Goal: Task Accomplishment & Management: Manage account settings

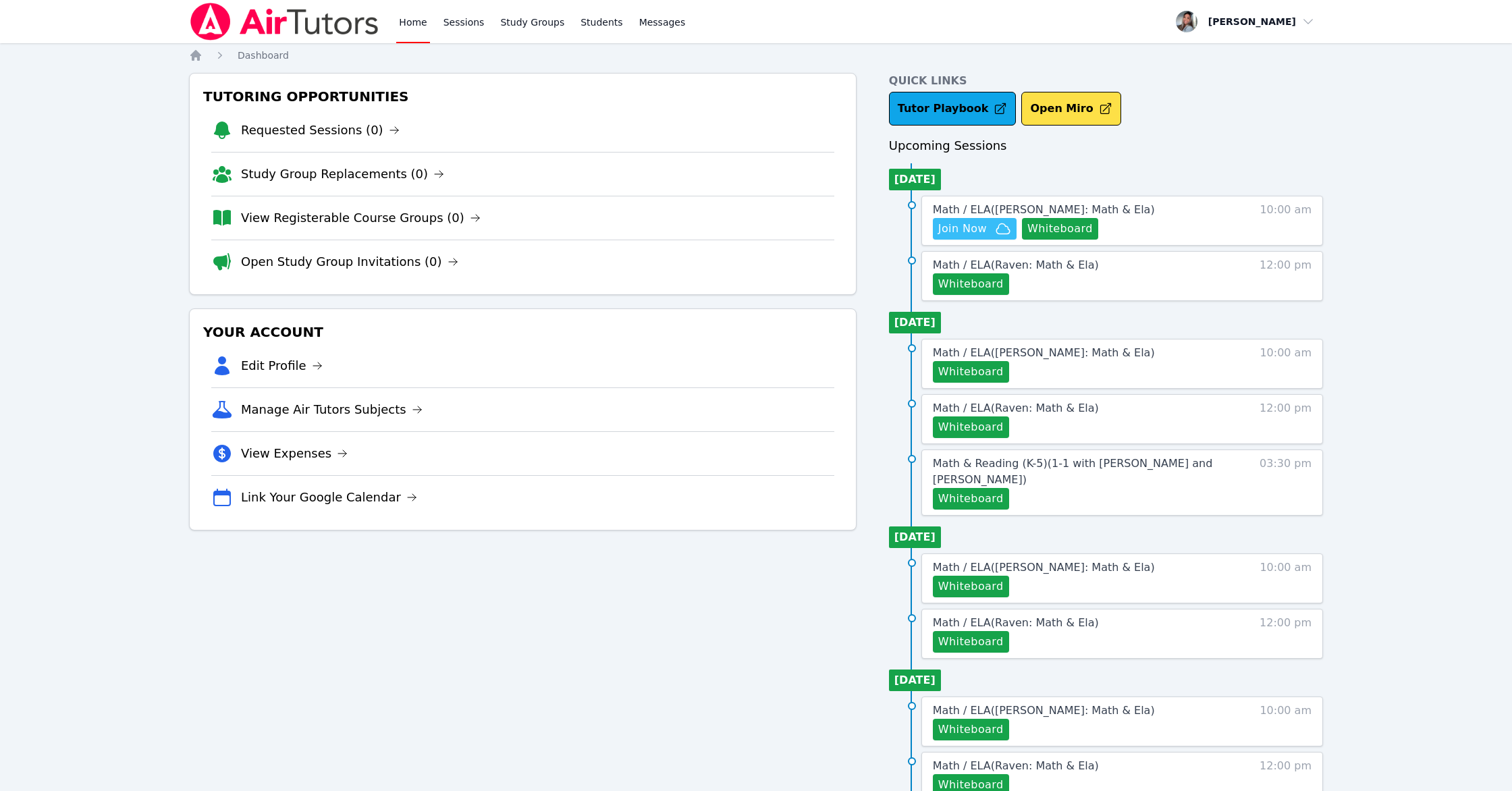
click at [855, 231] on icon "button" at bounding box center [1003, 229] width 16 height 16
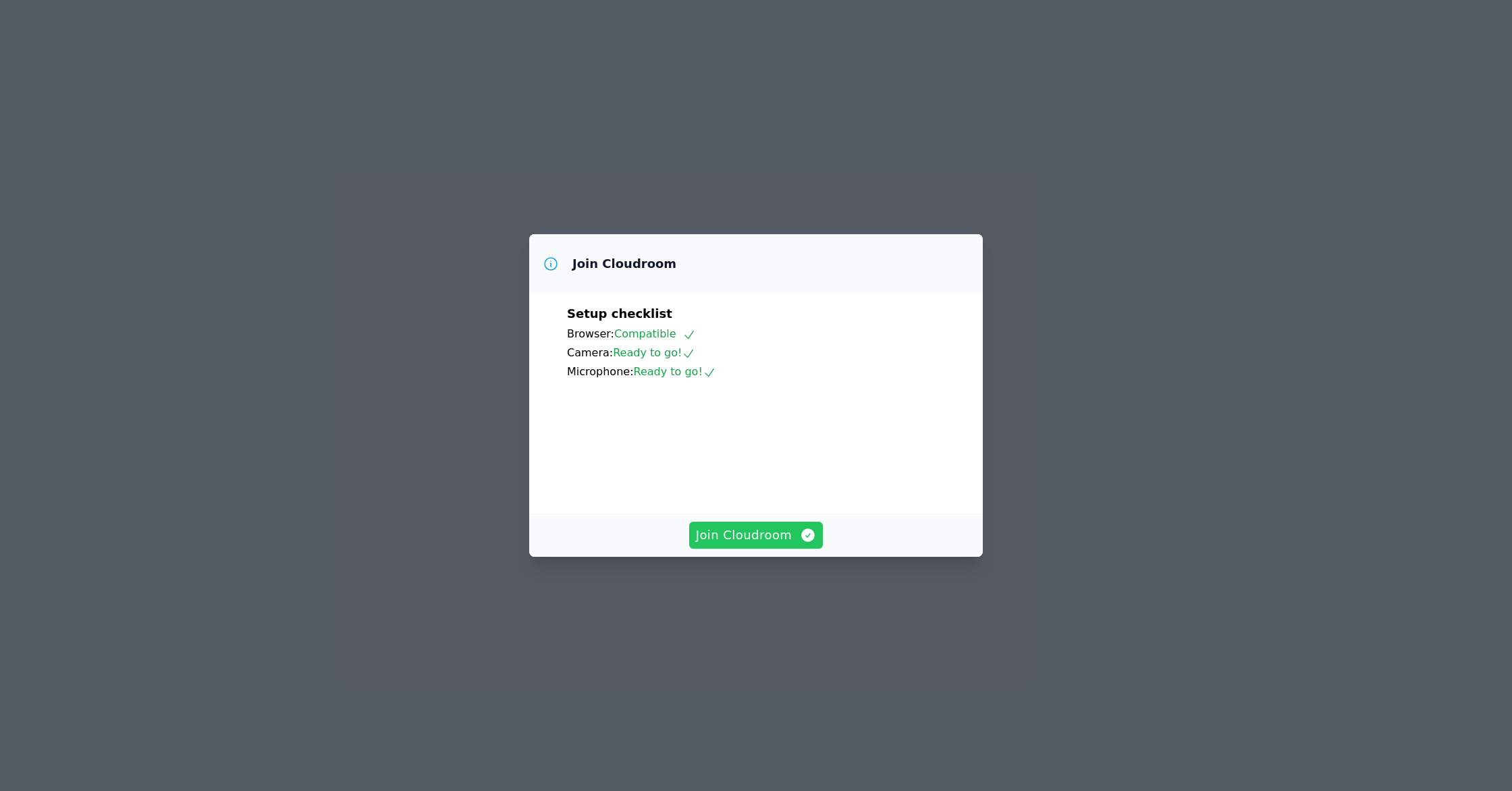
click at [781, 545] on span "Join Cloudroom" at bounding box center [756, 535] width 121 height 19
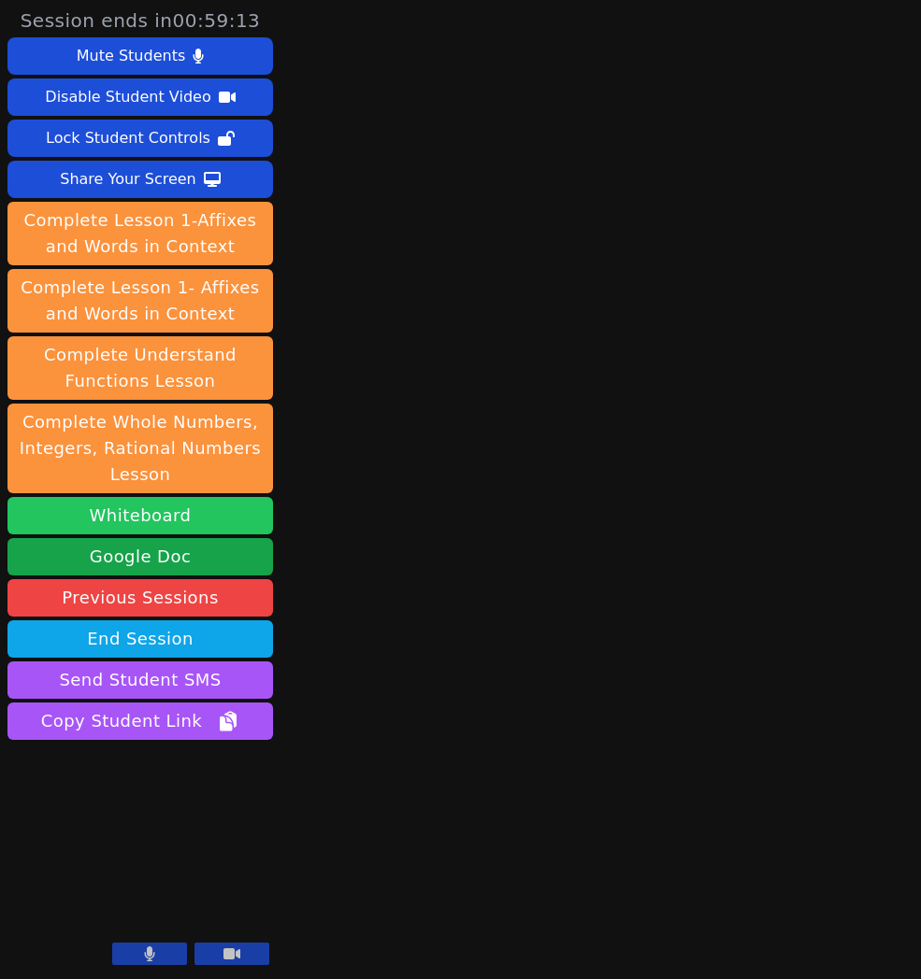
click at [133, 517] on button "Whiteboard" at bounding box center [139, 515] width 265 height 37
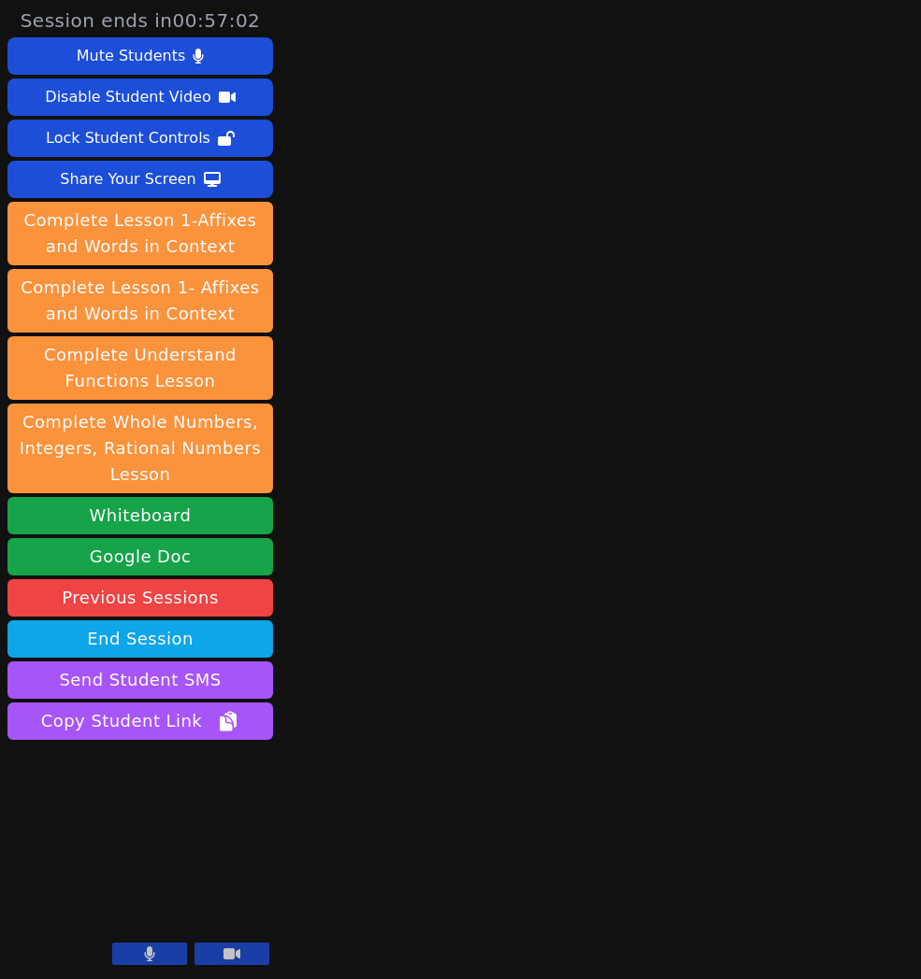
click at [134, 954] on button at bounding box center [149, 954] width 75 height 22
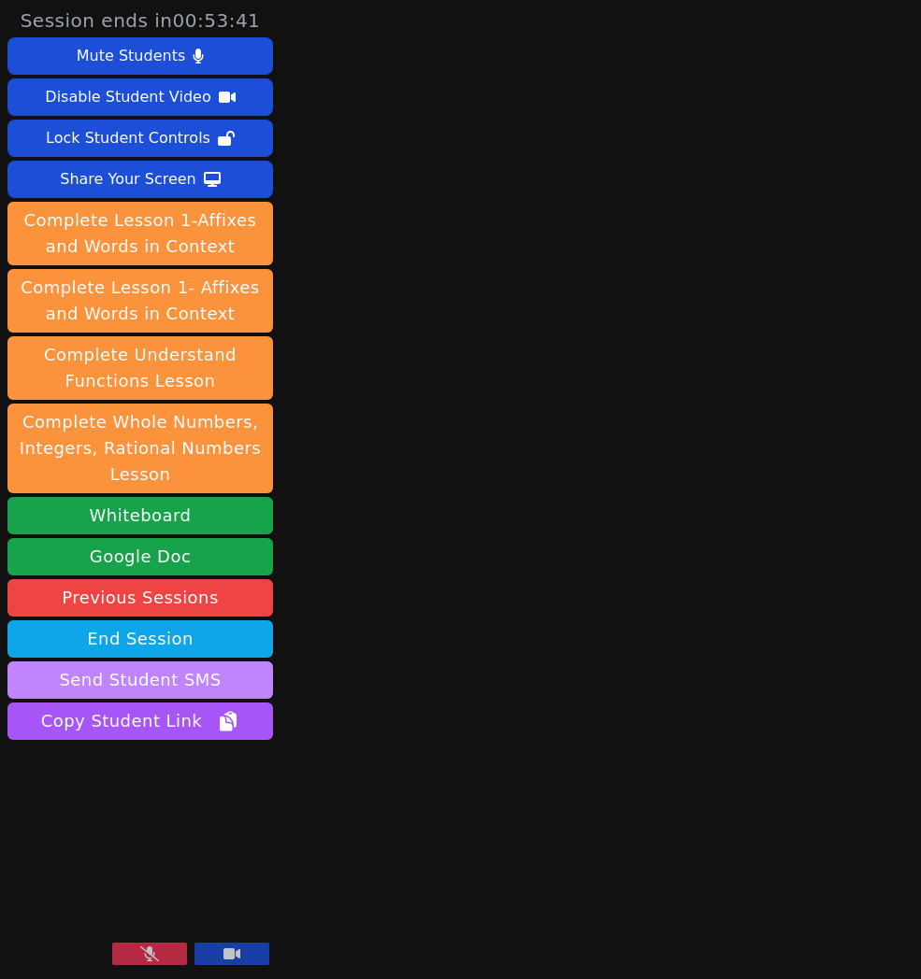
click at [98, 686] on button "Send Student SMS" at bounding box center [139, 680] width 265 height 37
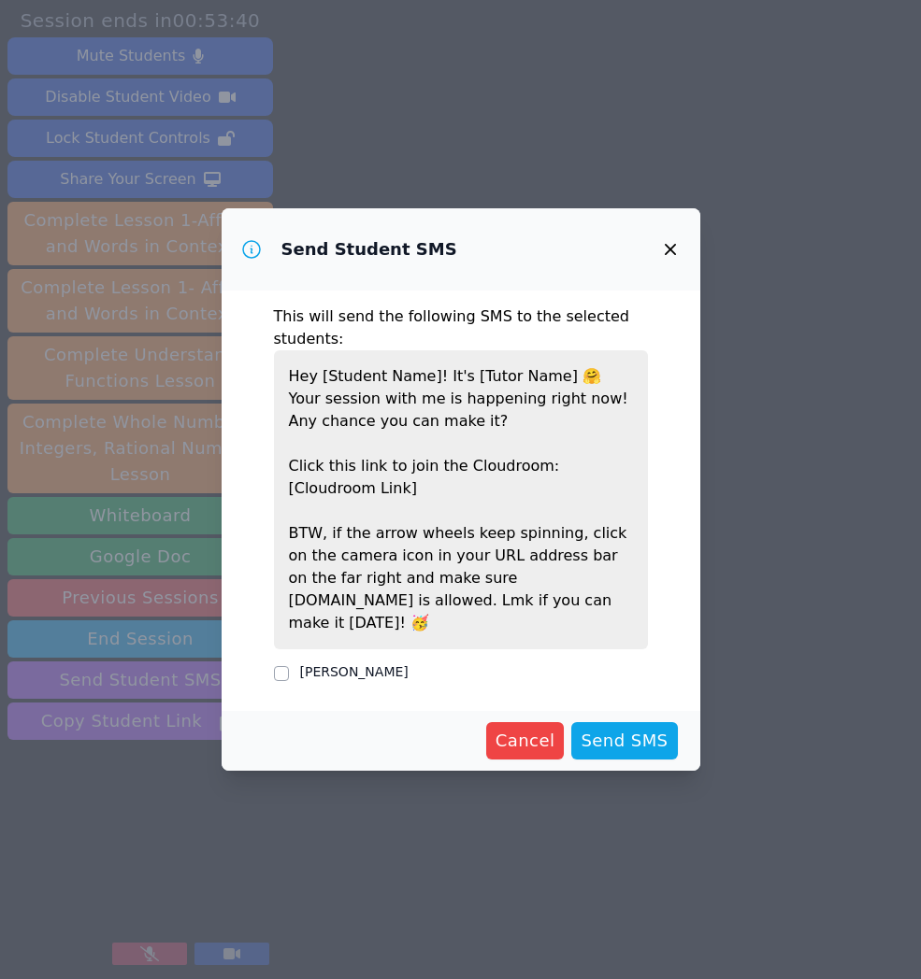
click at [406, 664] on label "[PERSON_NAME]" at bounding box center [354, 671] width 108 height 15
click at [289, 666] on input "[PERSON_NAME]" at bounding box center [281, 673] width 15 height 15
checkbox input "true"
click at [636, 728] on span "Send SMS" at bounding box center [623, 741] width 87 height 26
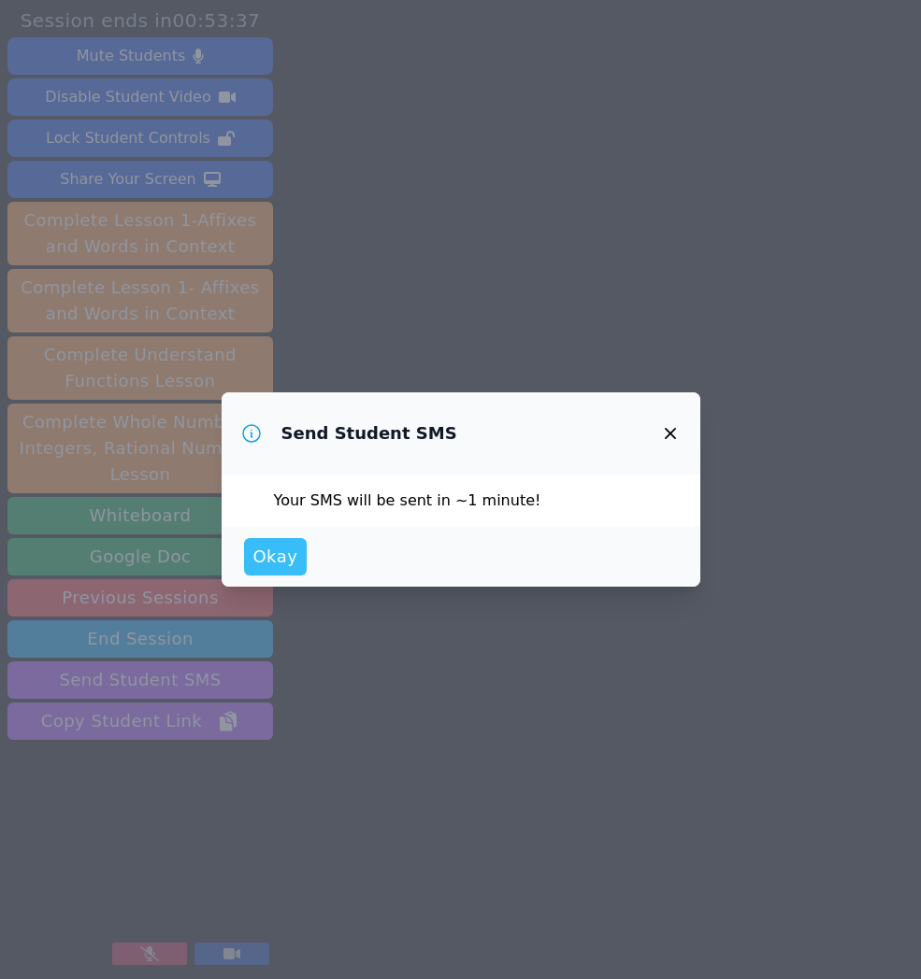
click at [279, 547] on span "Okay" at bounding box center [275, 557] width 45 height 26
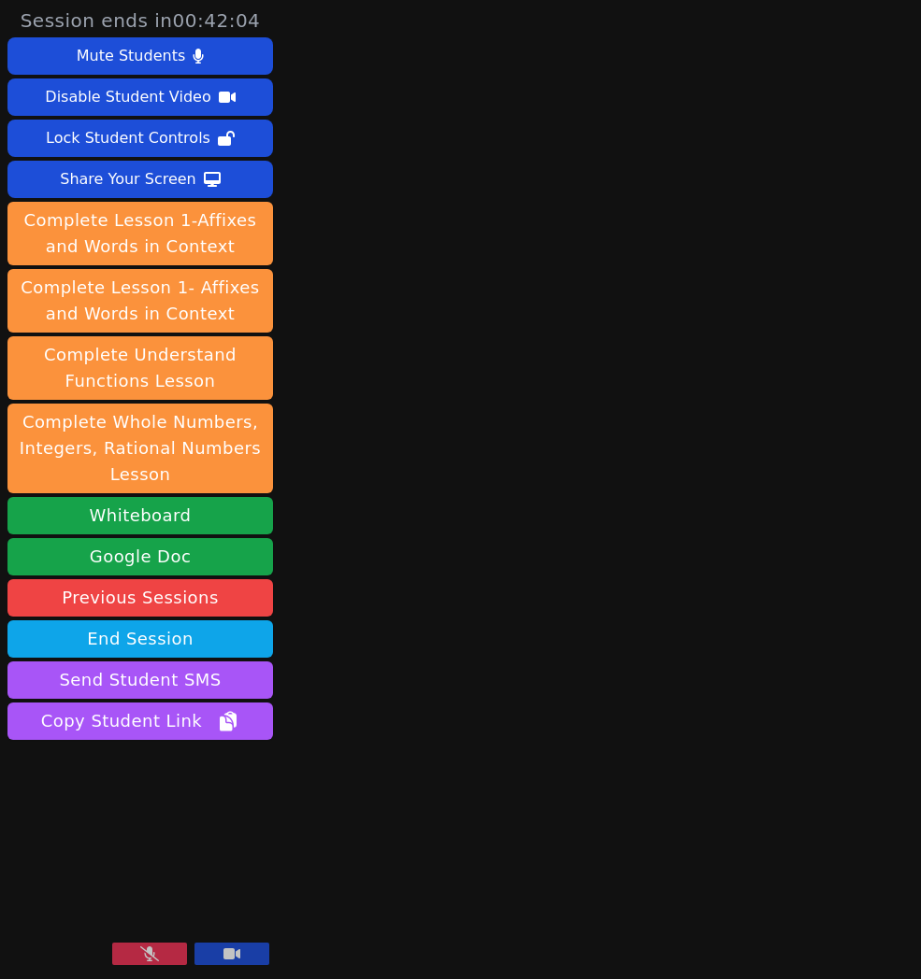
click at [125, 950] on button at bounding box center [149, 954] width 75 height 22
click at [134, 951] on button at bounding box center [149, 954] width 75 height 22
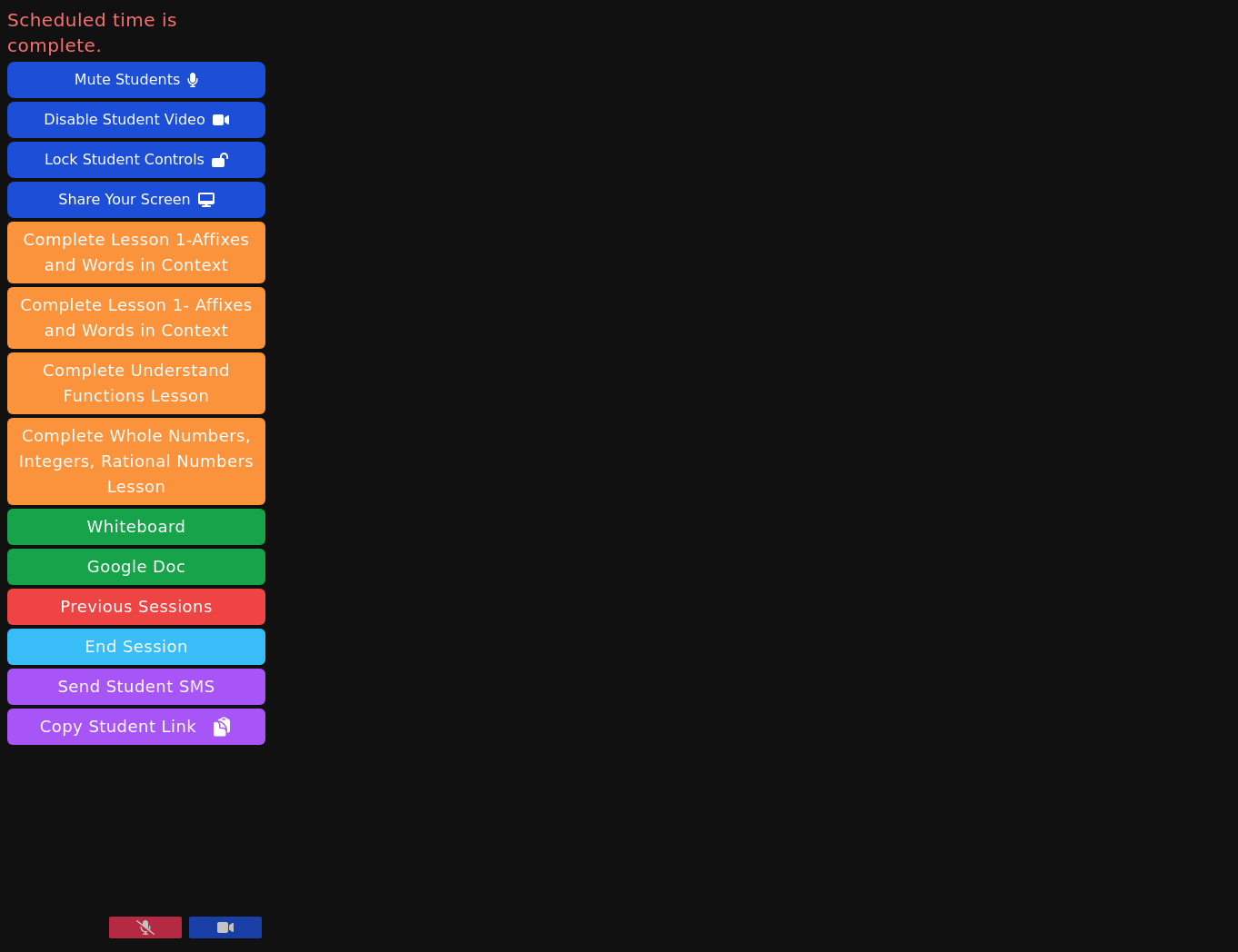
click at [109, 629] on button "End Session" at bounding box center [135, 647] width 258 height 36
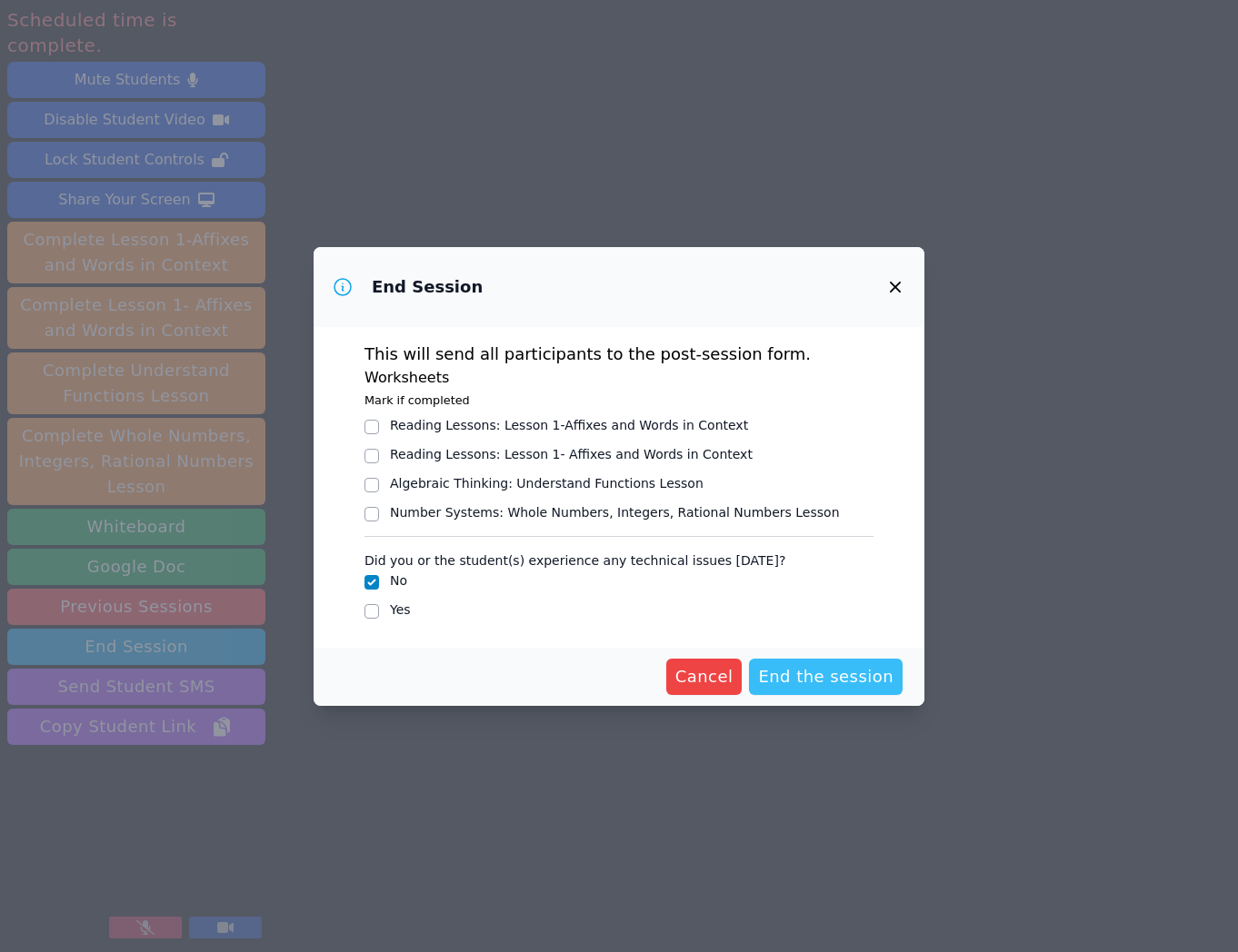
click at [814, 691] on button "End the session" at bounding box center [826, 677] width 154 height 36
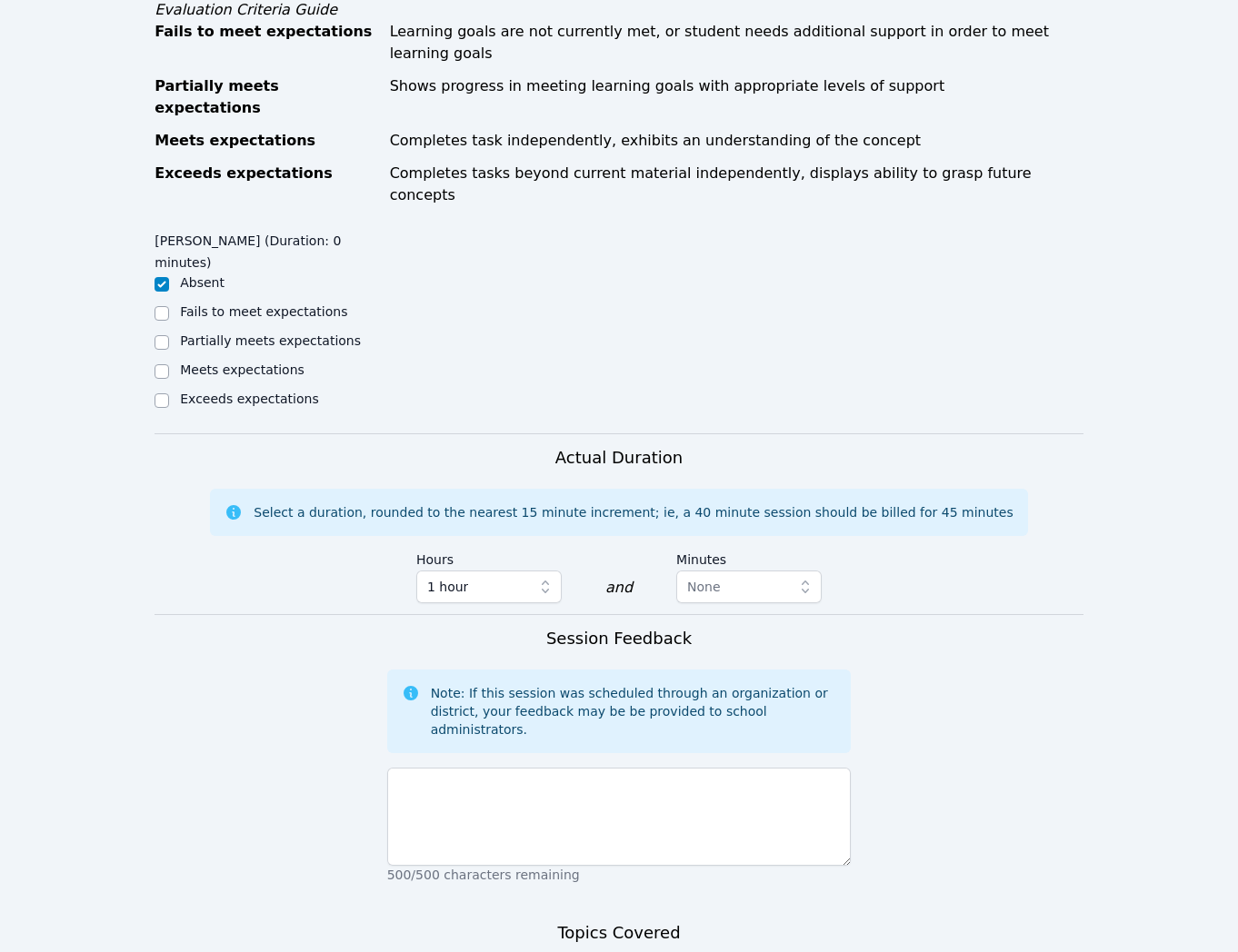
scroll to position [840, 0]
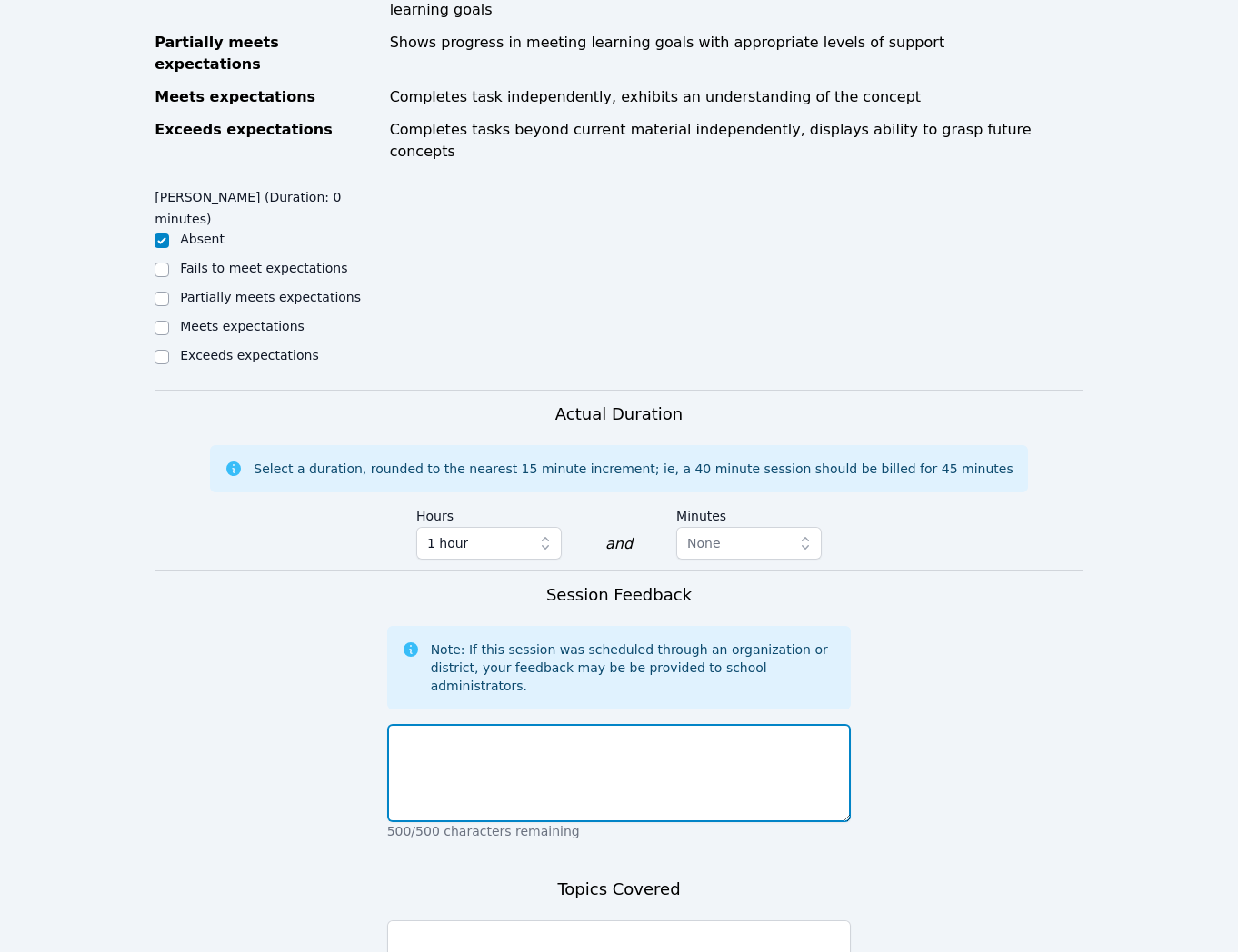
click at [780, 731] on textarea at bounding box center [619, 773] width 465 height 98
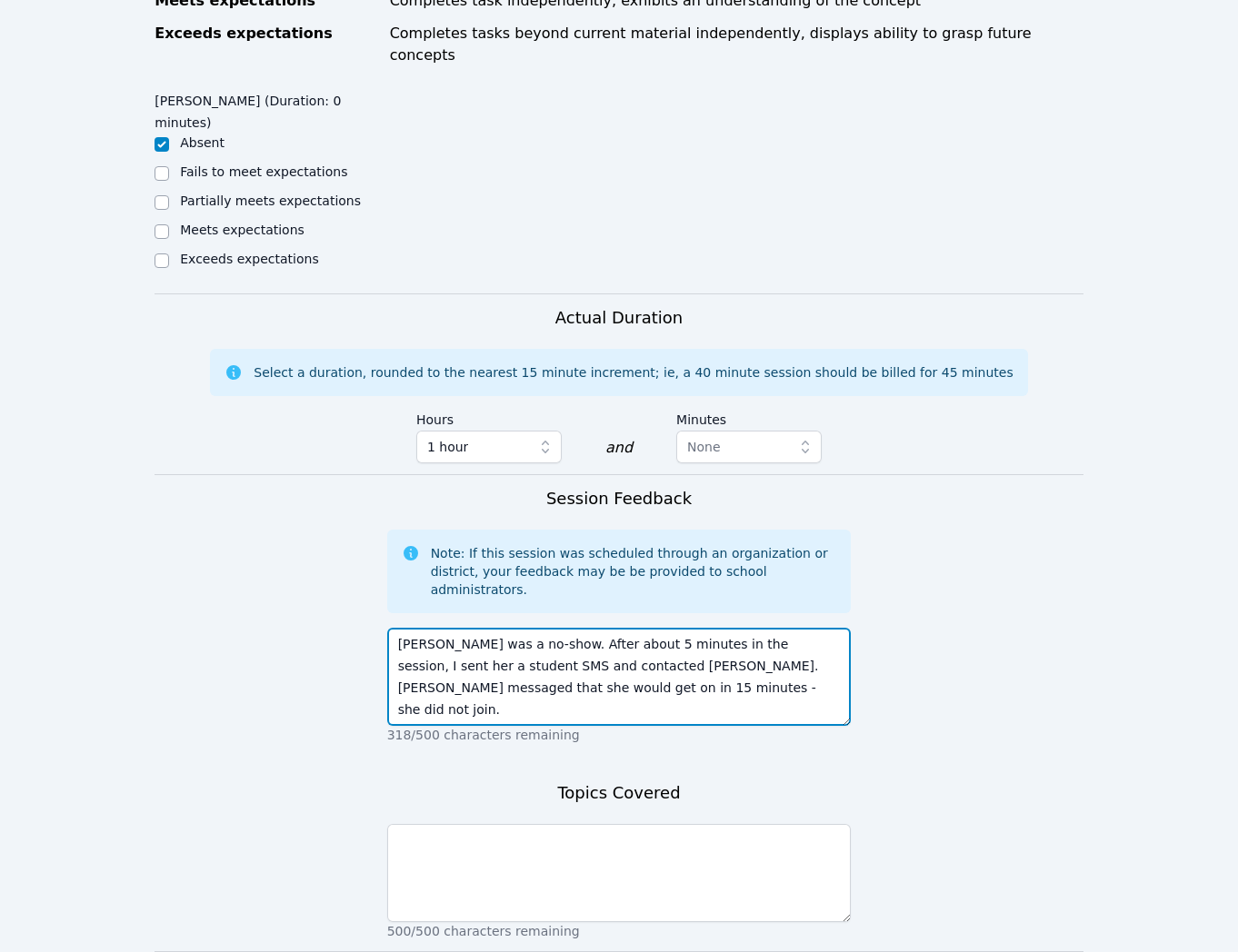
scroll to position [942, 0]
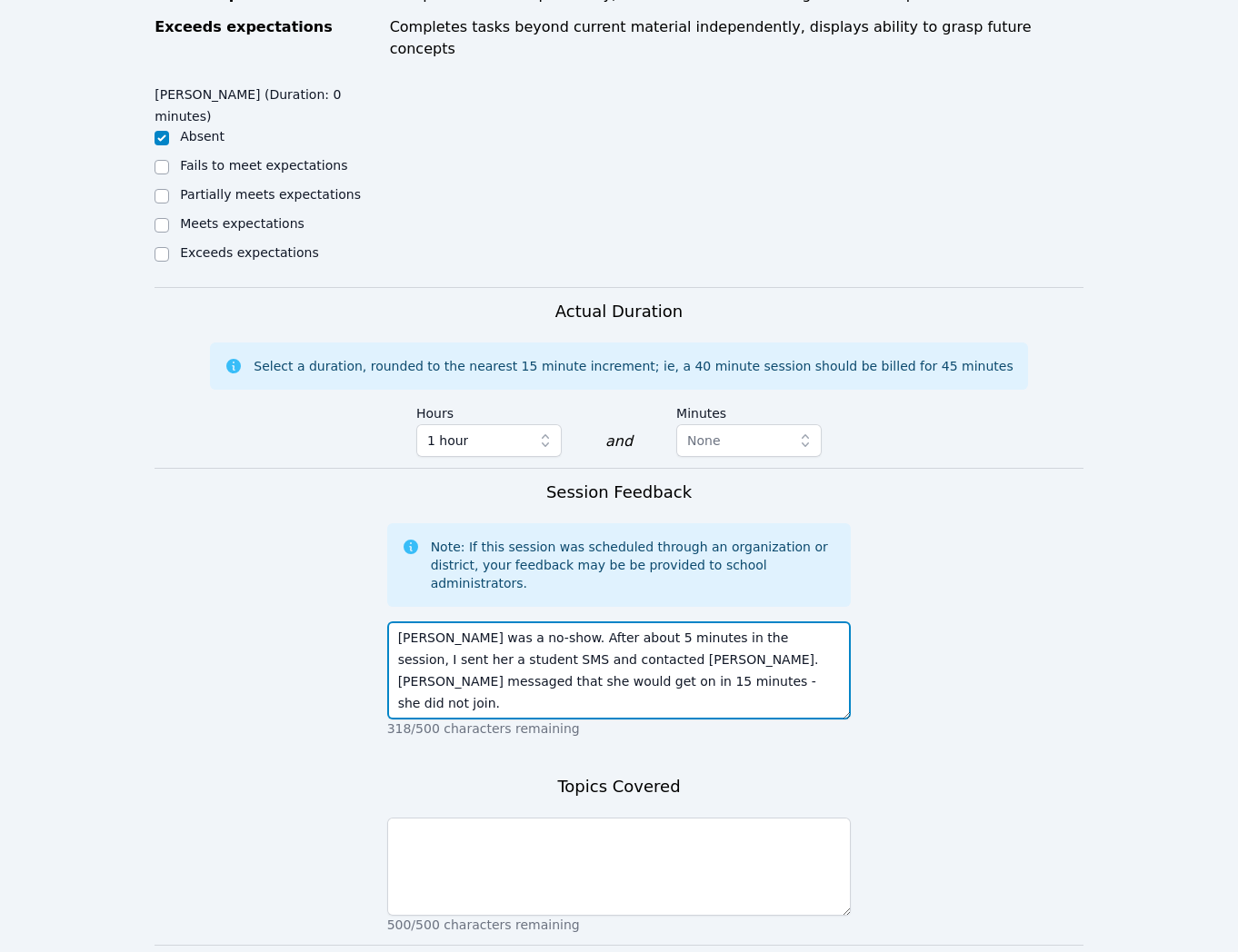
type textarea "[PERSON_NAME] was a no-show. After about 5 minutes in the session, I sent her a…"
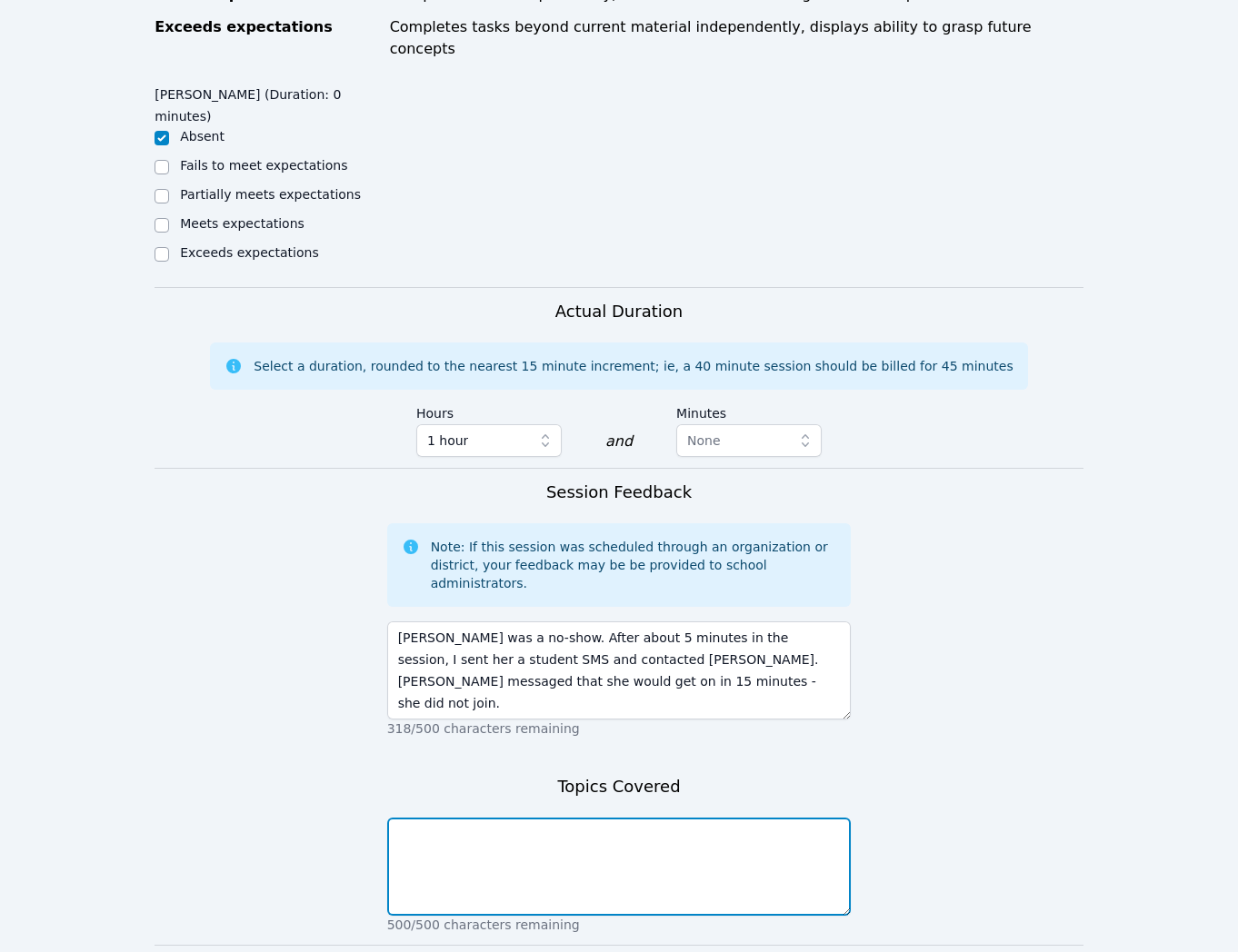
click at [793, 818] on textarea at bounding box center [619, 866] width 465 height 98
type textarea "Student no-show"
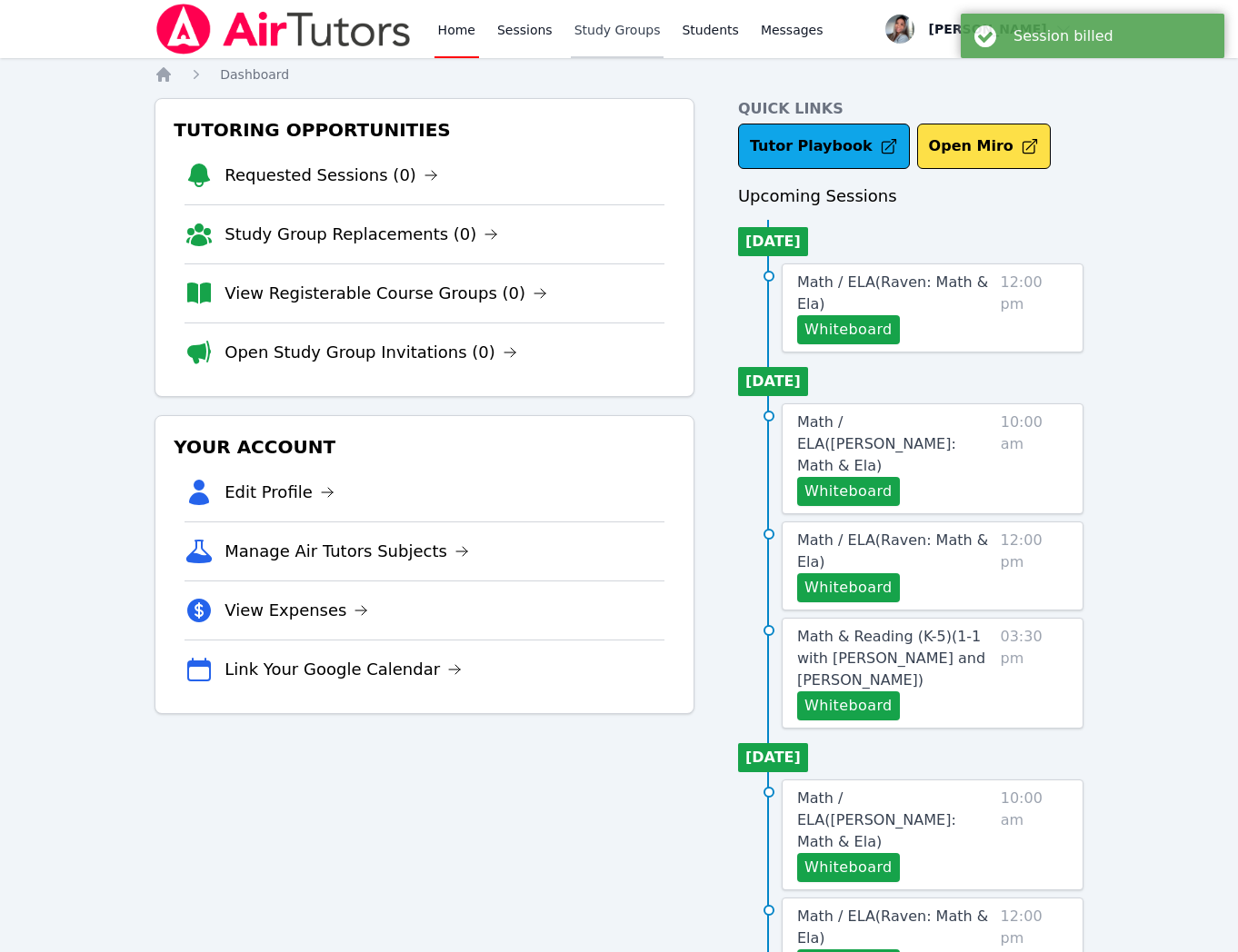
click at [617, 33] on link "Study Groups" at bounding box center [618, 29] width 93 height 58
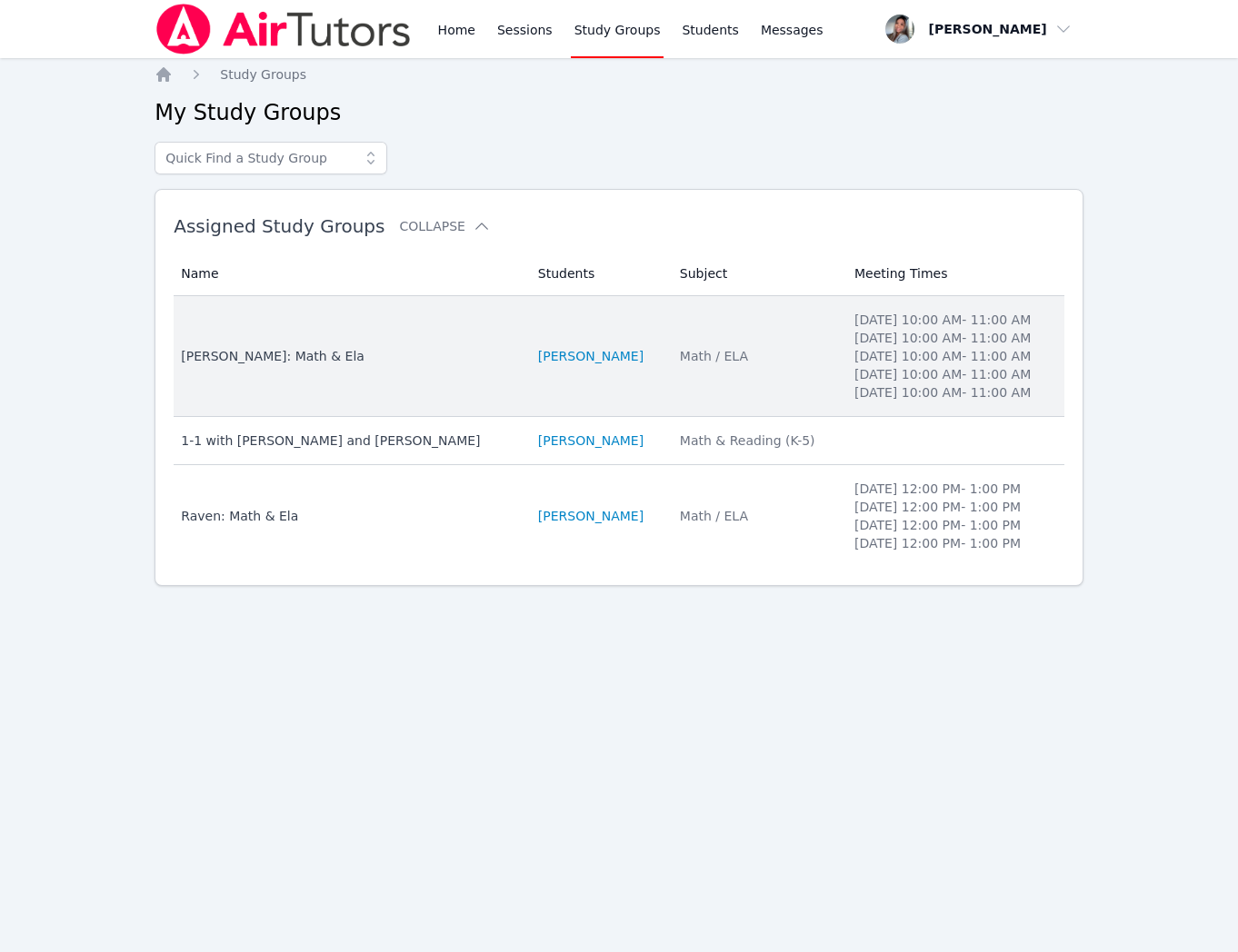
click at [764, 417] on td "Subject Math / ELA" at bounding box center [756, 357] width 174 height 121
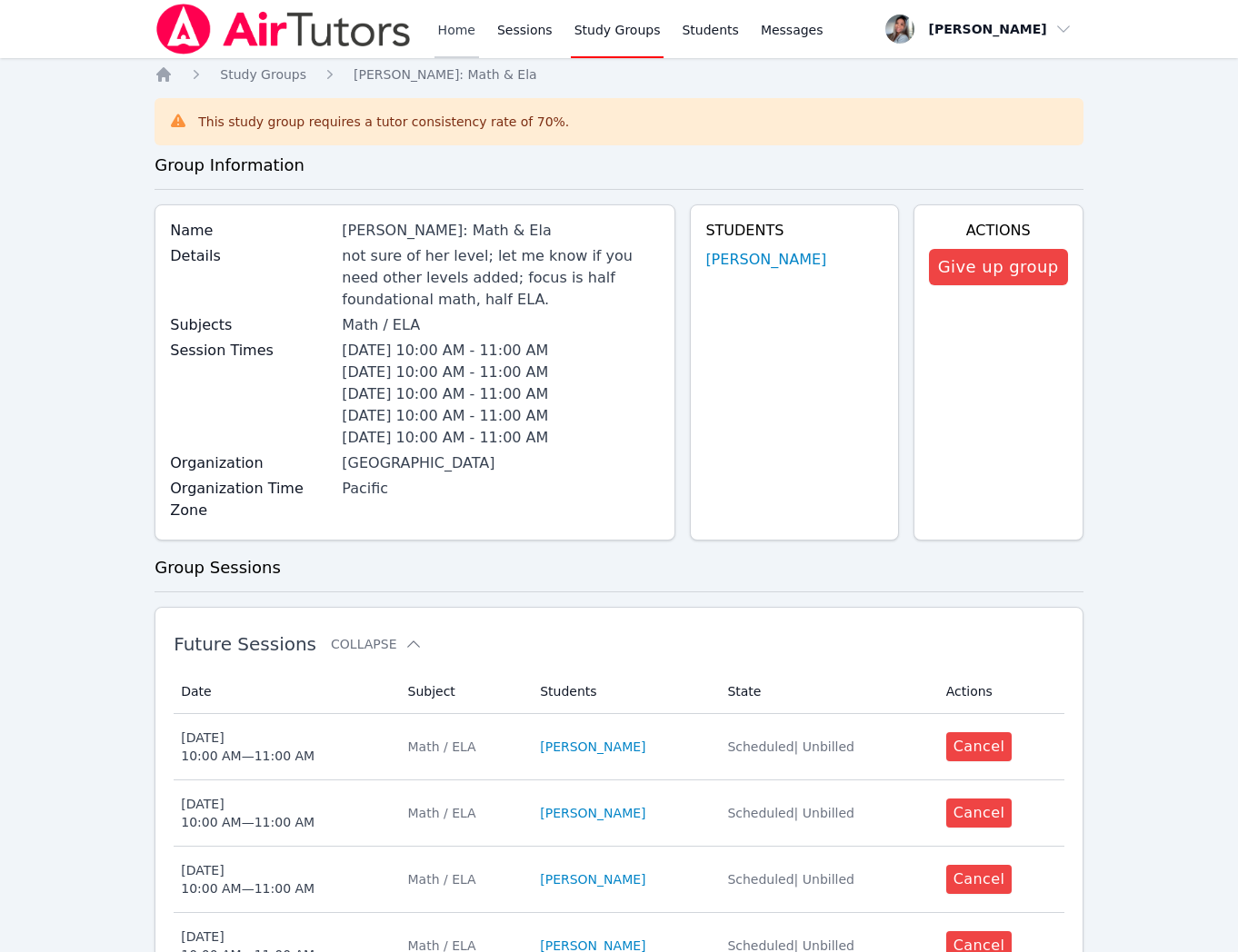
click at [437, 30] on link "Home" at bounding box center [457, 29] width 45 height 58
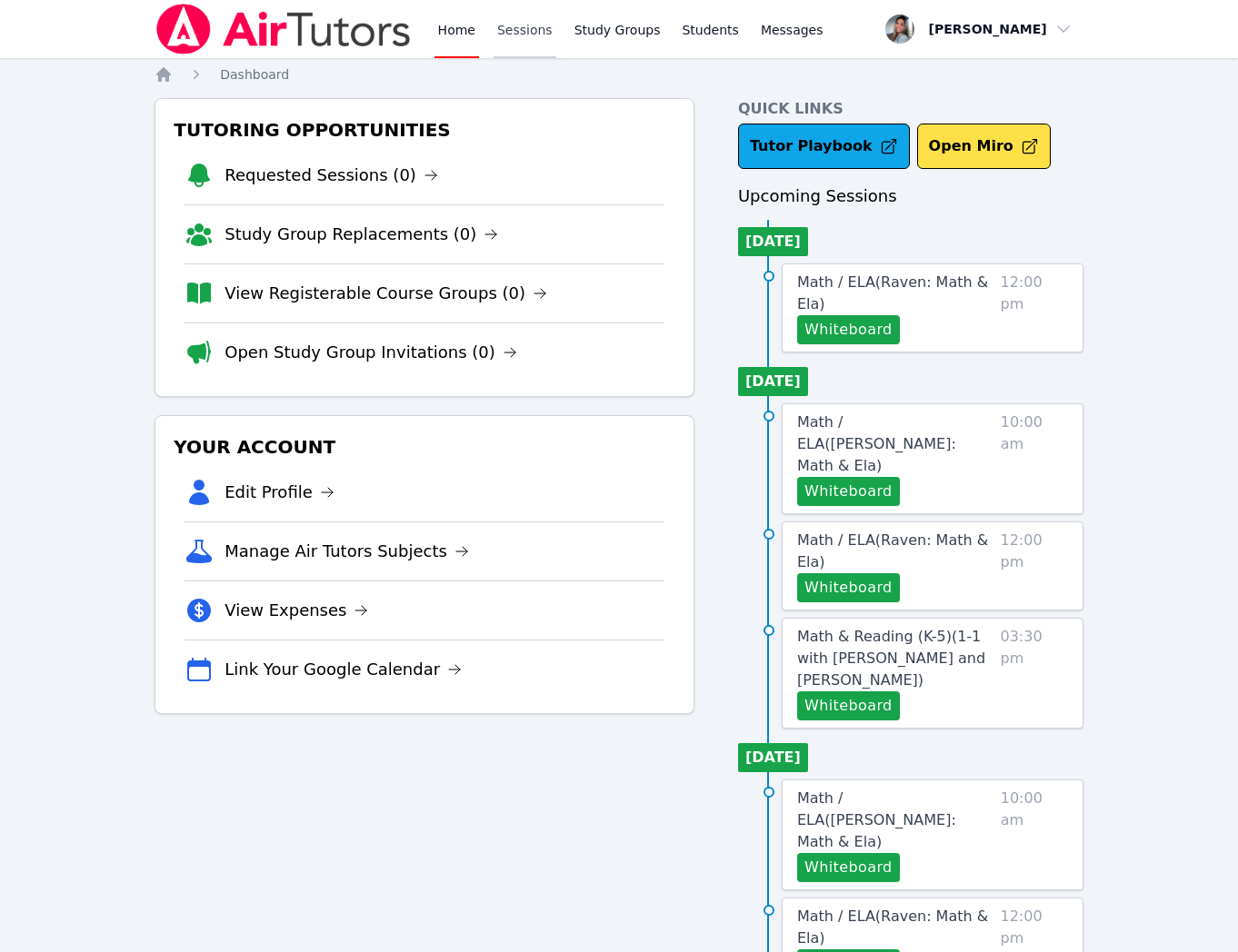
click at [535, 30] on link "Sessions" at bounding box center [524, 29] width 62 height 58
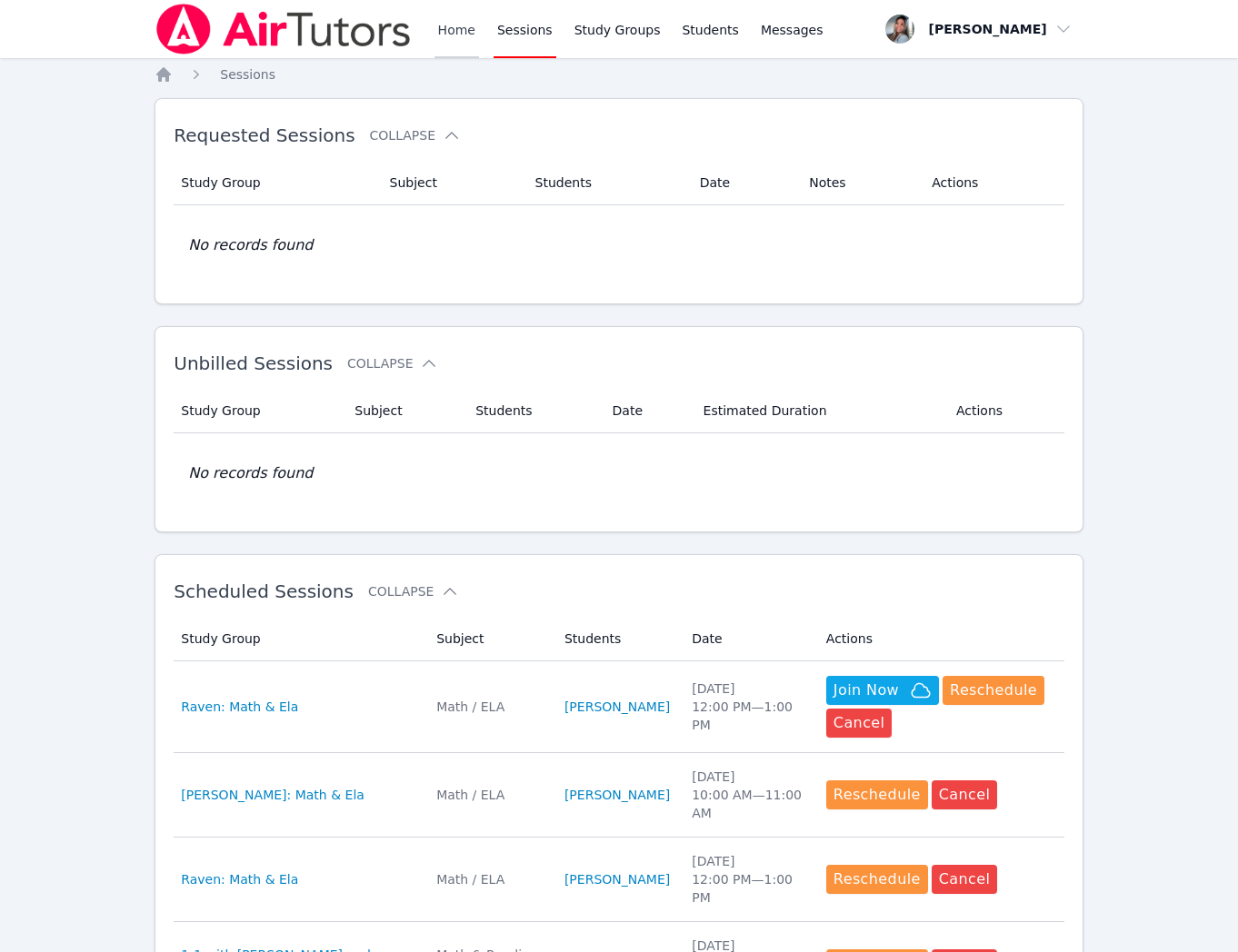
click at [438, 35] on link "Home" at bounding box center [457, 29] width 45 height 58
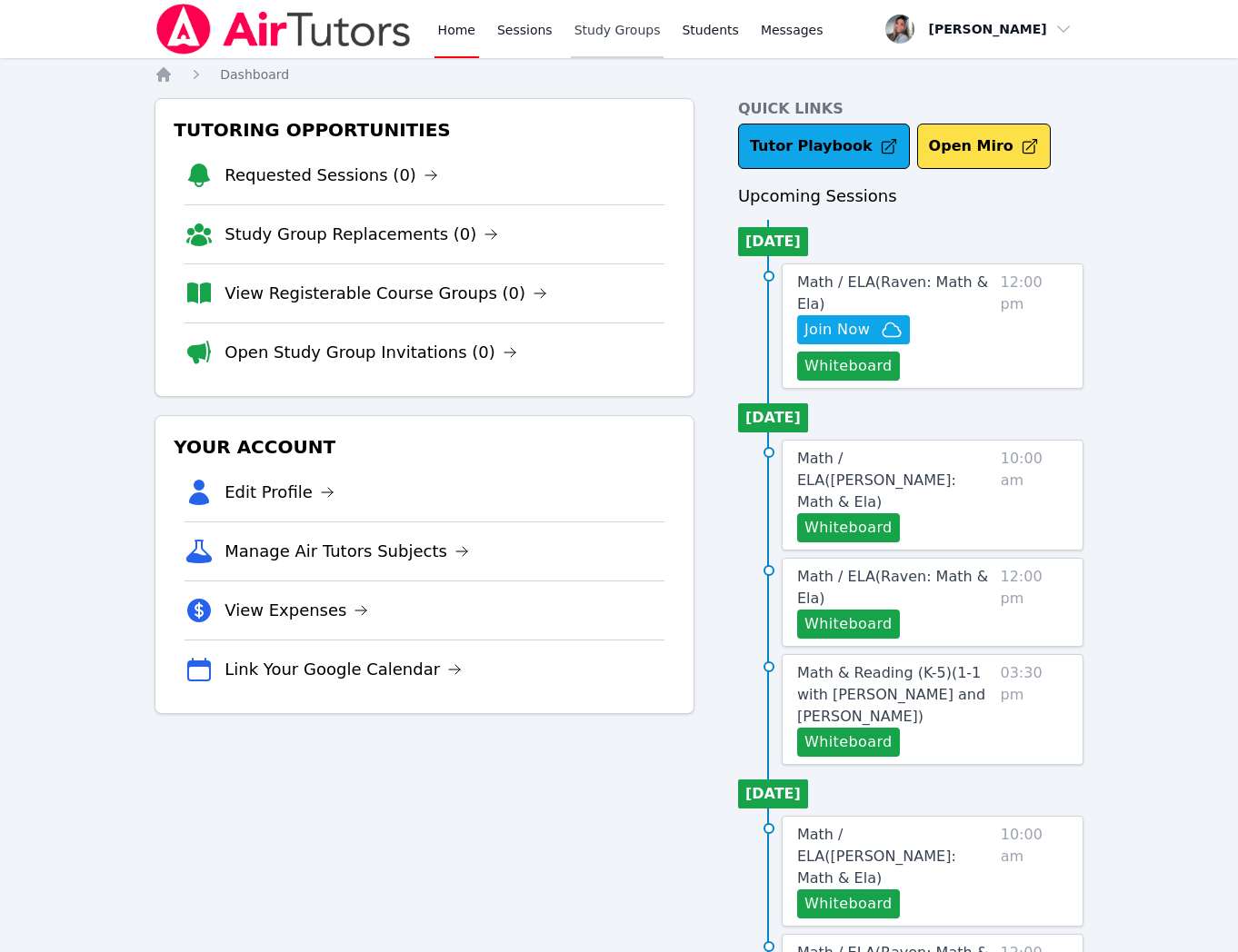
click at [620, 30] on link "Study Groups" at bounding box center [618, 29] width 93 height 58
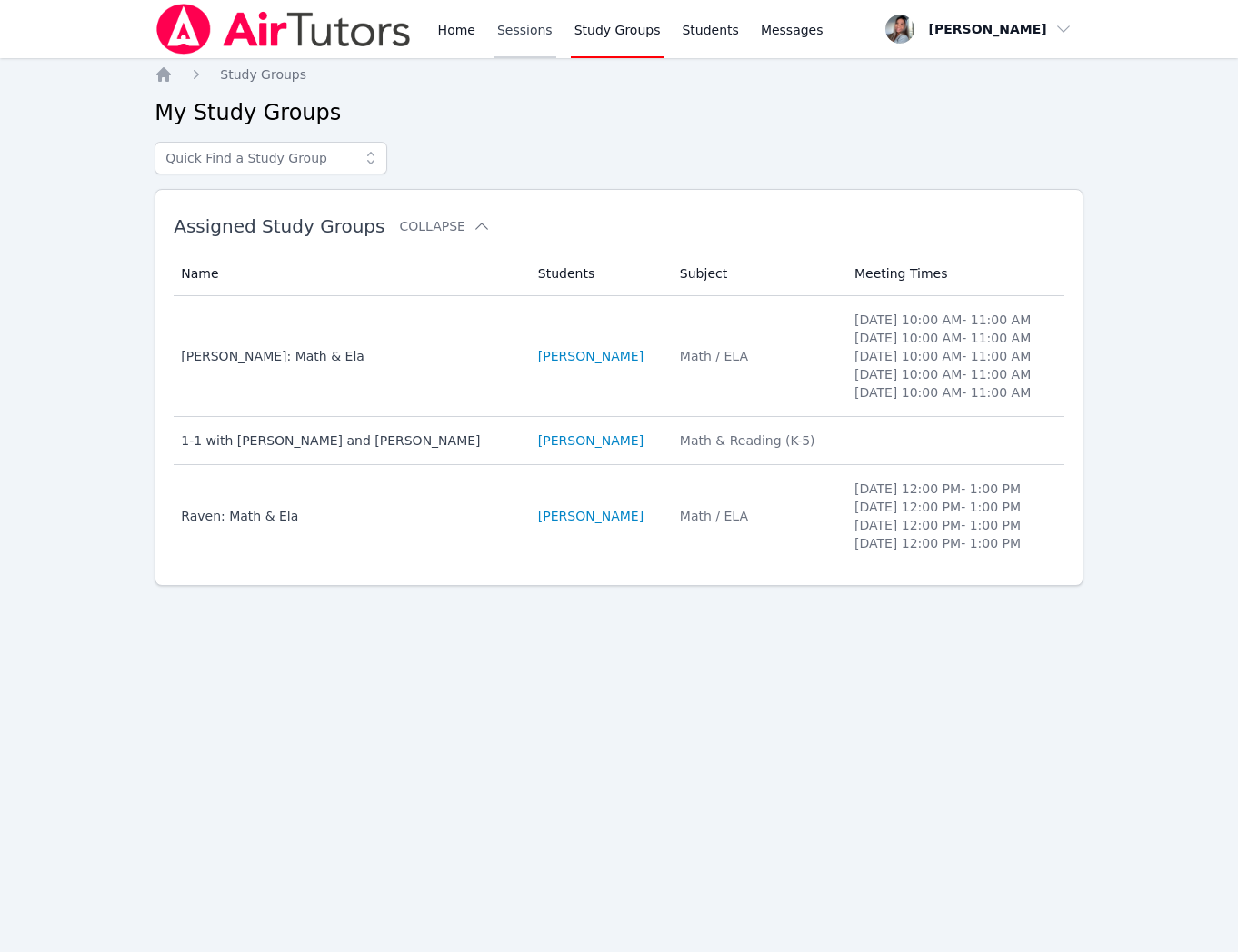
click at [534, 29] on link "Sessions" at bounding box center [524, 29] width 62 height 58
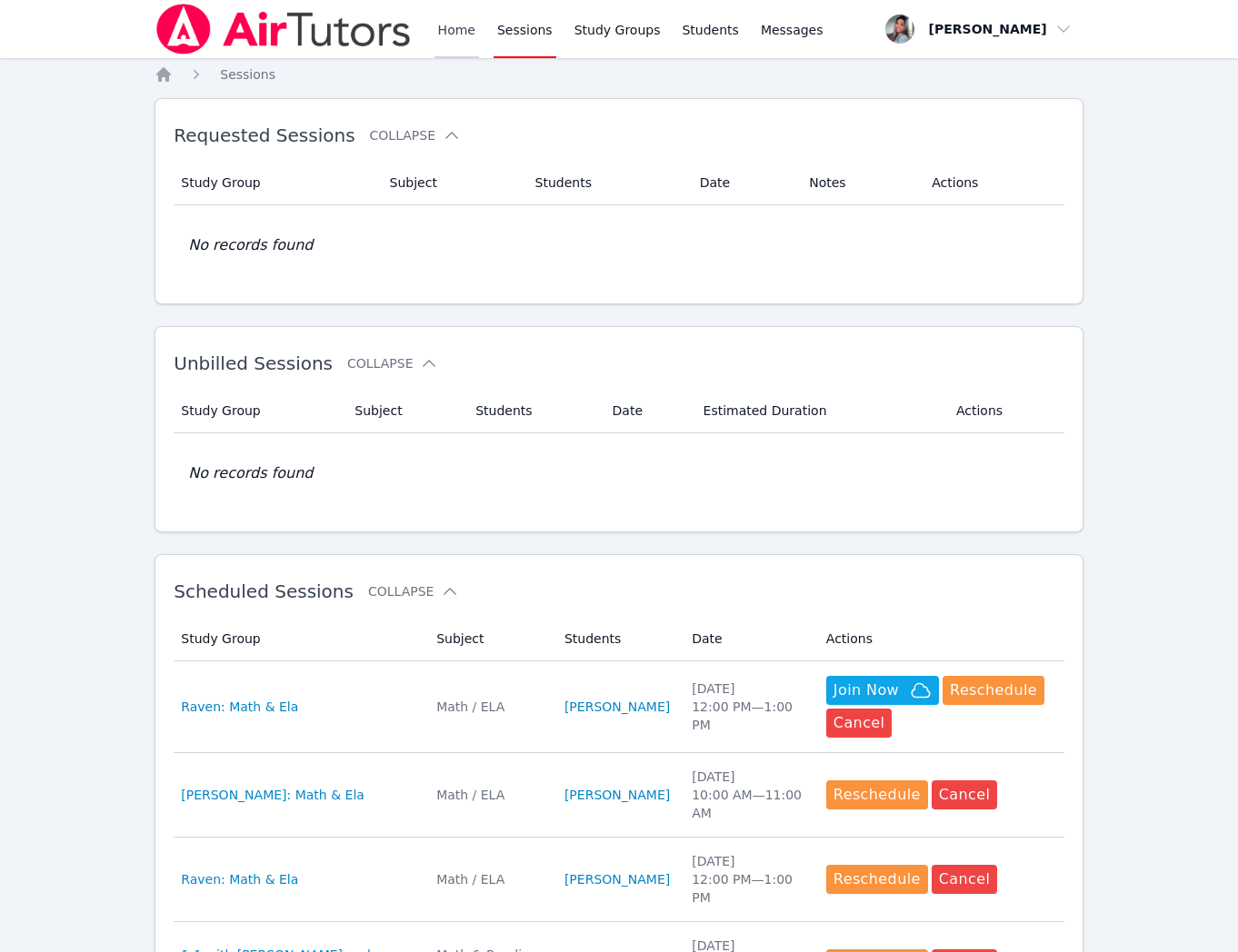
click at [437, 33] on link "Home" at bounding box center [457, 29] width 45 height 58
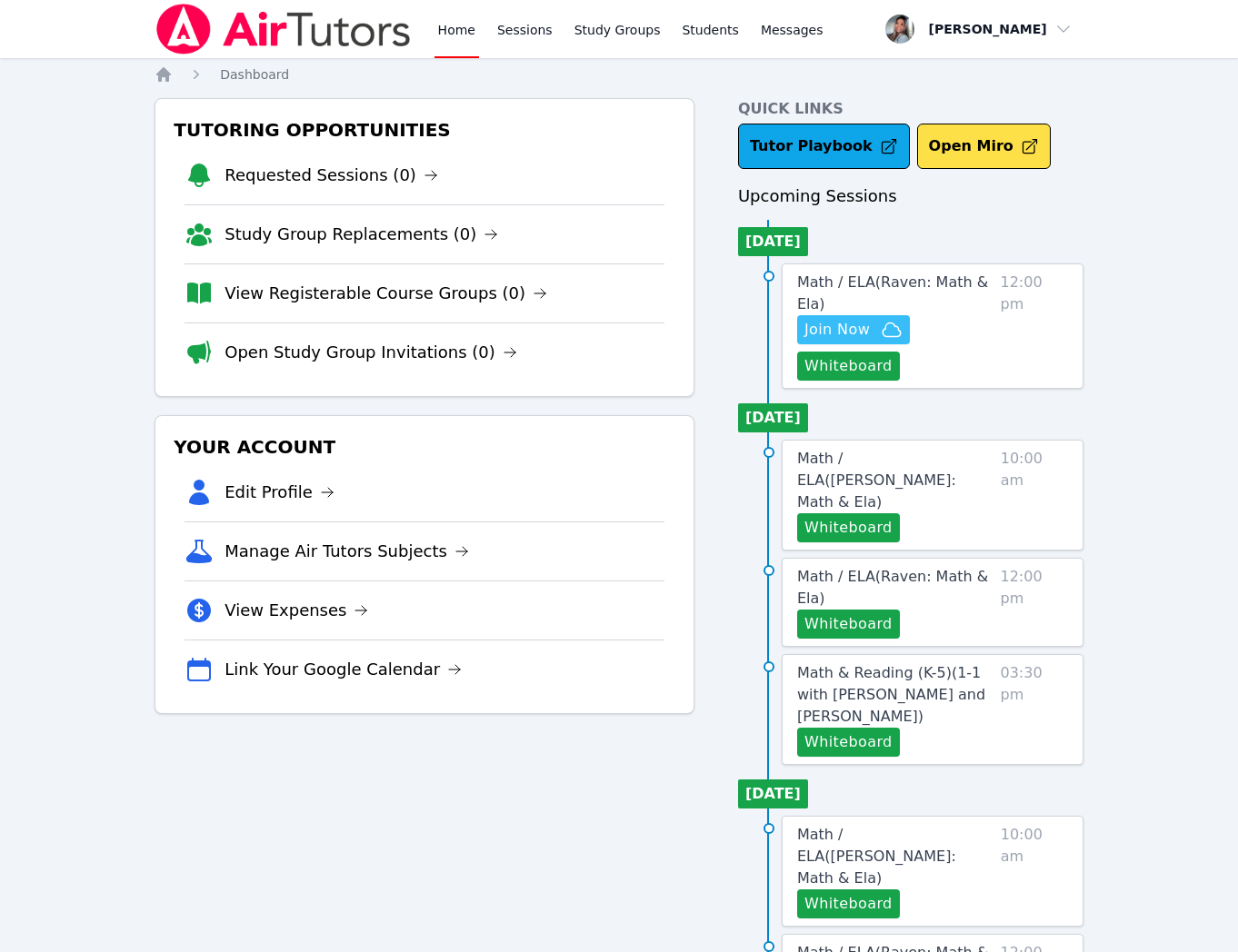
click at [879, 324] on span "Join Now" at bounding box center [853, 330] width 98 height 21
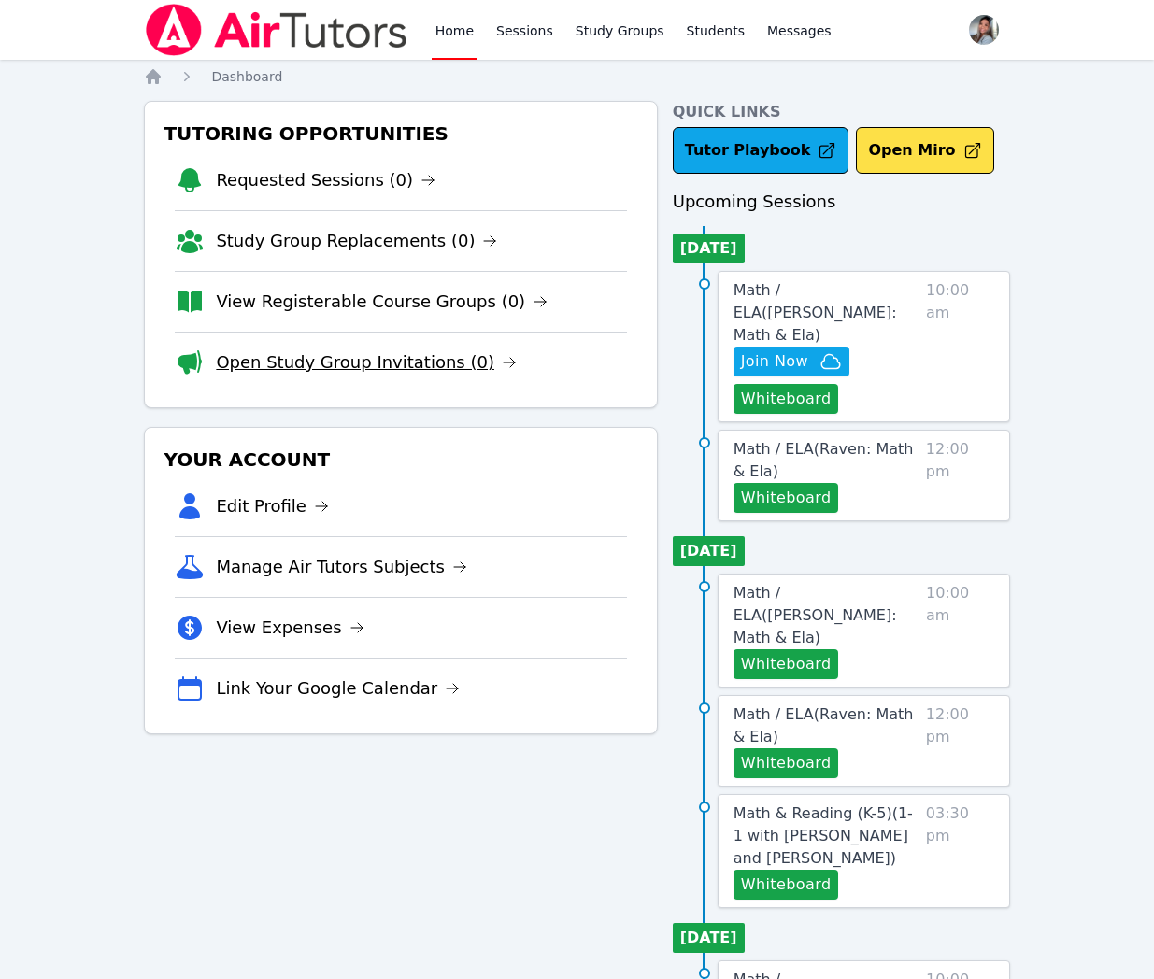
click at [379, 356] on link "Open Study Group Invitations (0)" at bounding box center [366, 363] width 301 height 26
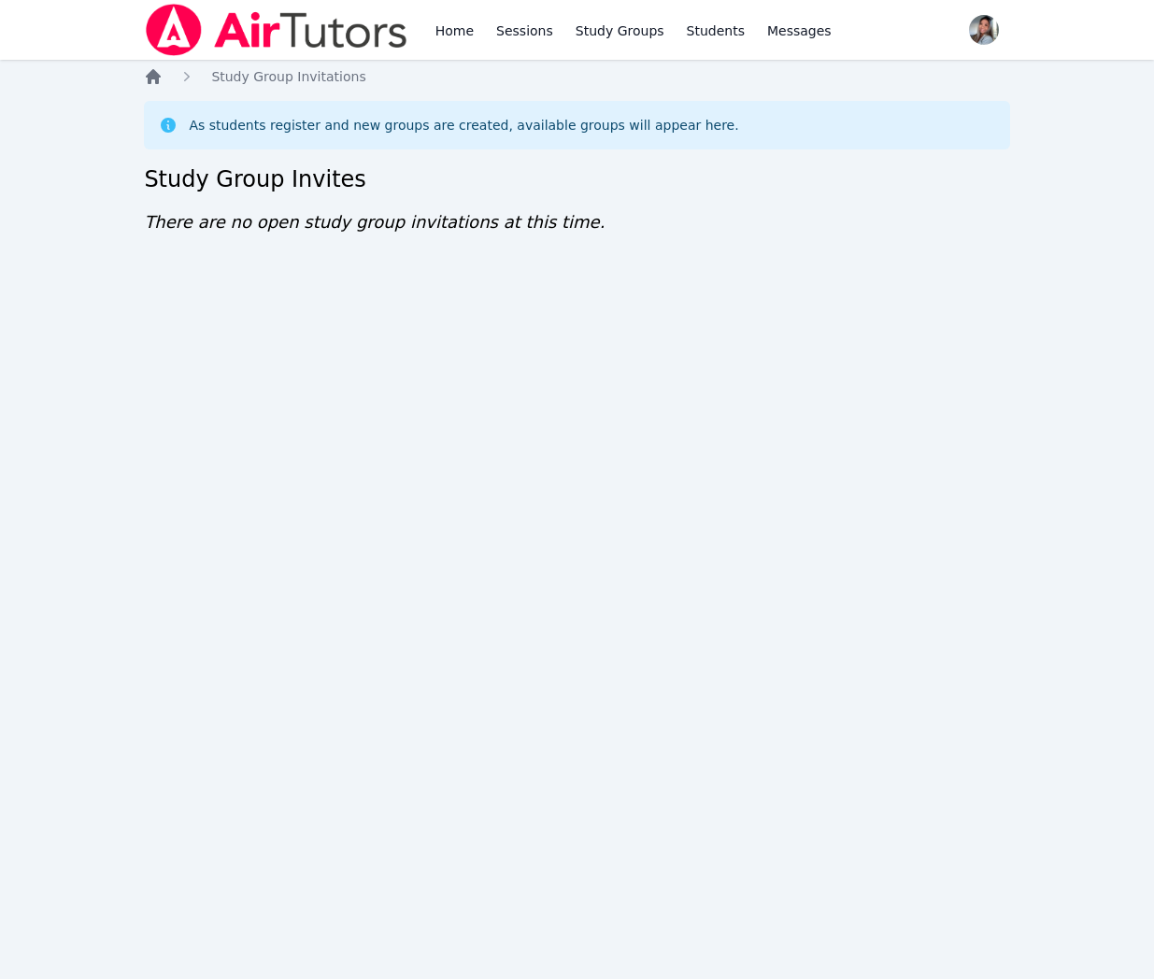
click at [160, 77] on icon "Breadcrumb" at bounding box center [153, 76] width 15 height 15
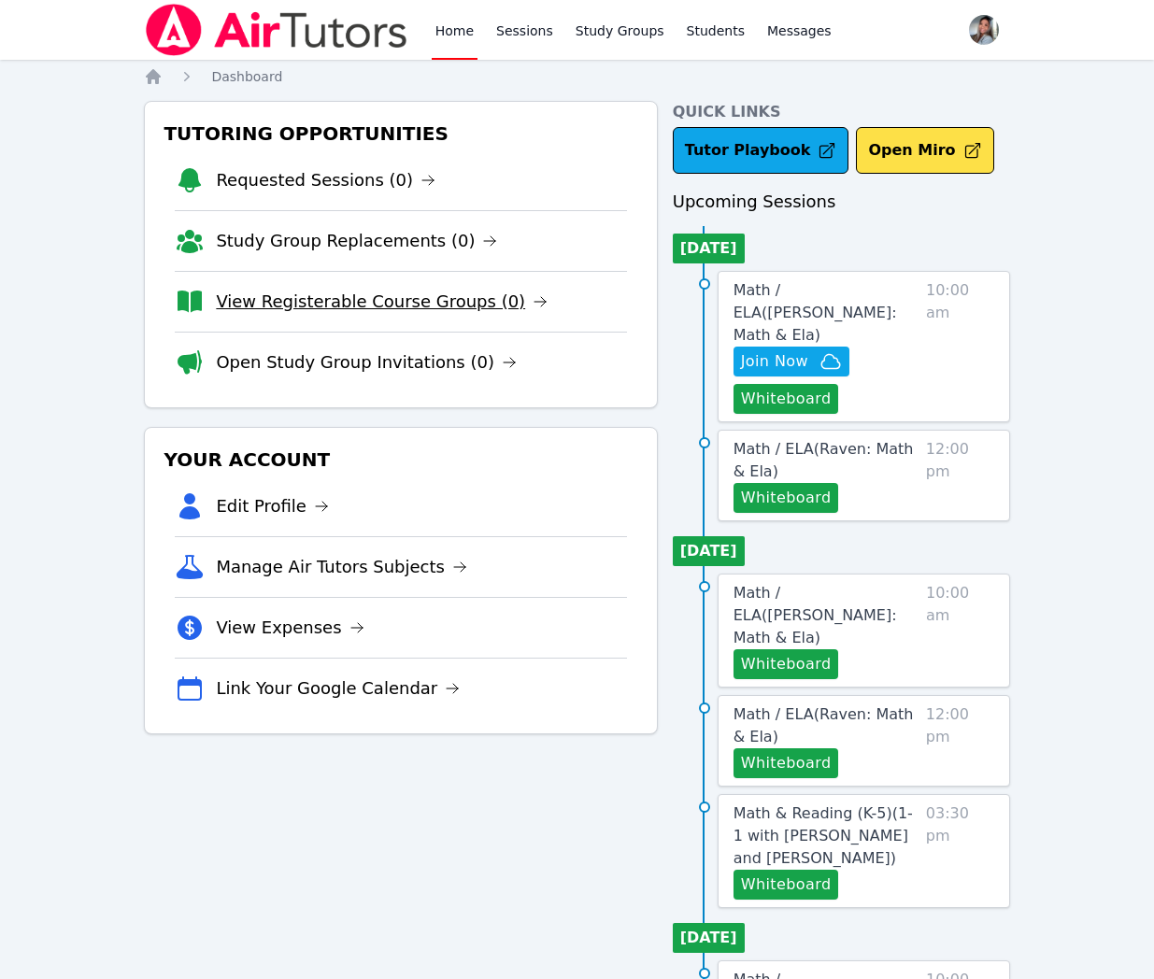
click at [356, 295] on link "View Registerable Course Groups (0)" at bounding box center [382, 302] width 332 height 26
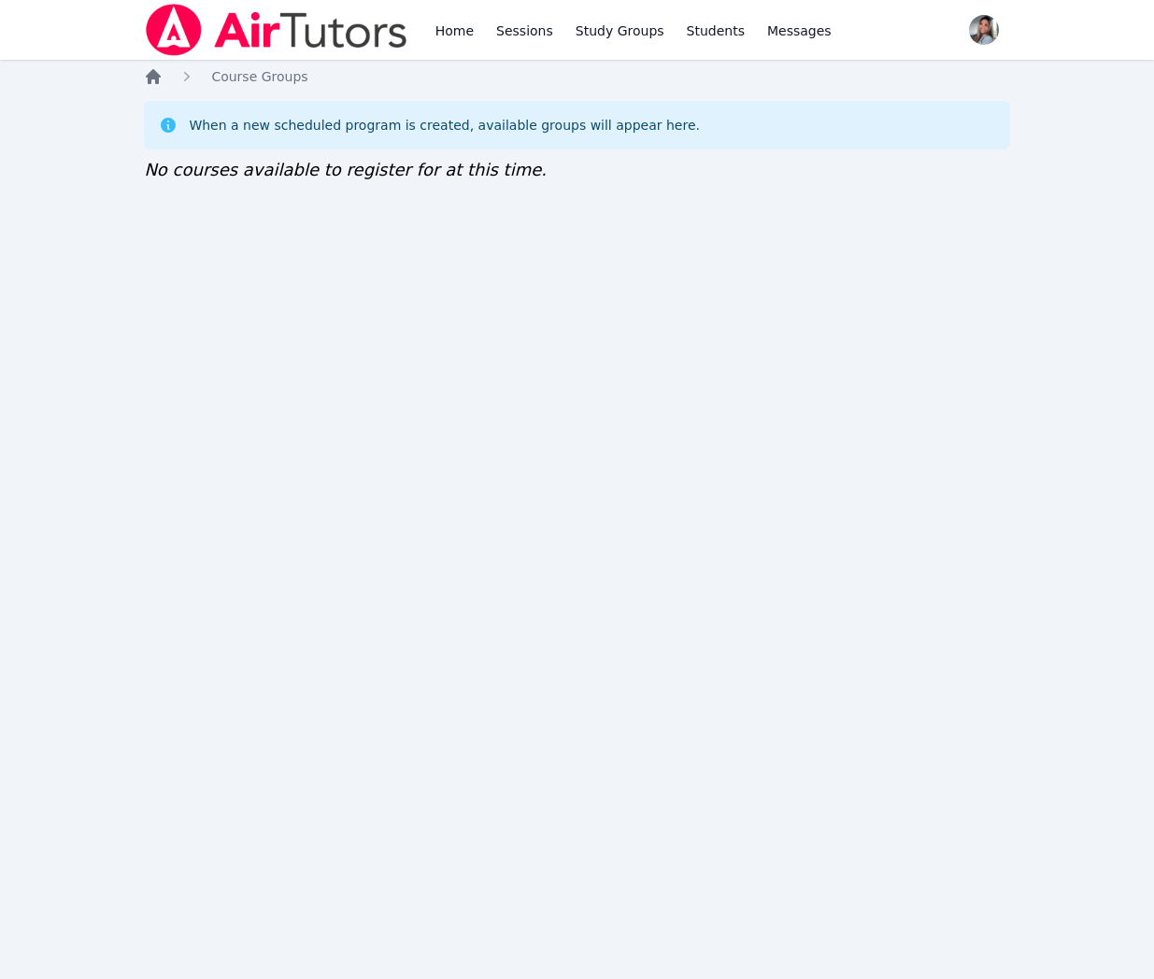
click at [157, 78] on icon "Breadcrumb" at bounding box center [153, 76] width 15 height 15
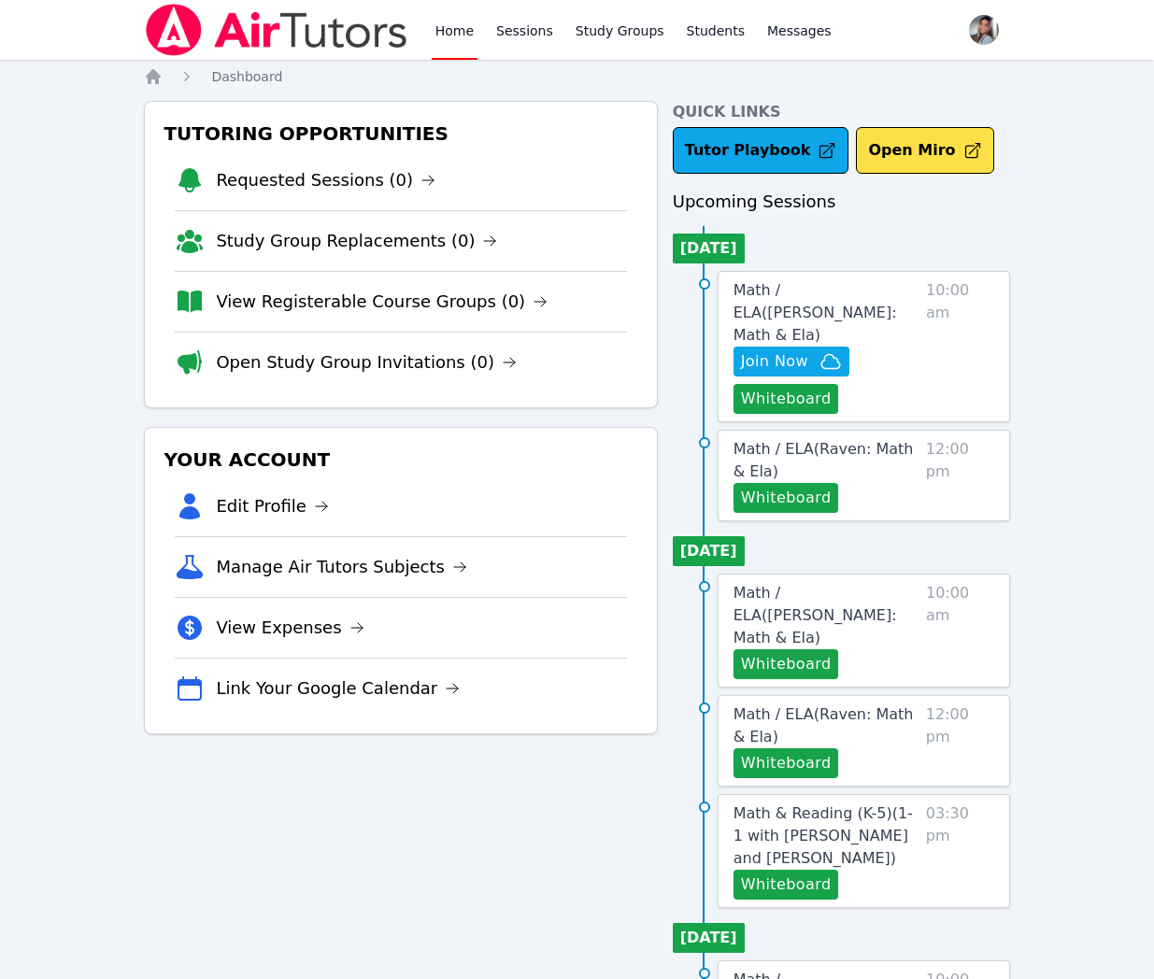
click at [324, 240] on link "Study Group Replacements (0)" at bounding box center [356, 241] width 281 height 26
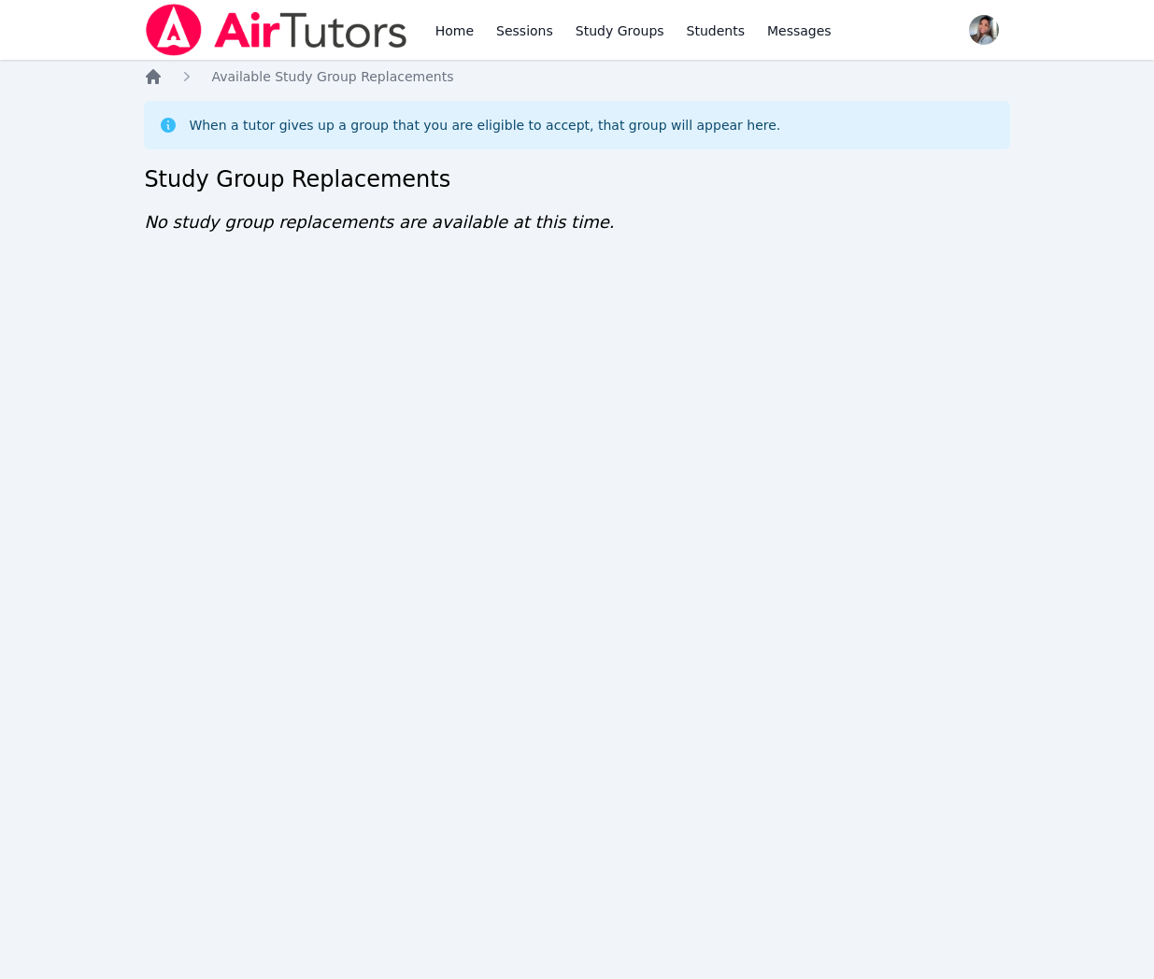
click at [153, 70] on icon "Breadcrumb" at bounding box center [153, 76] width 15 height 15
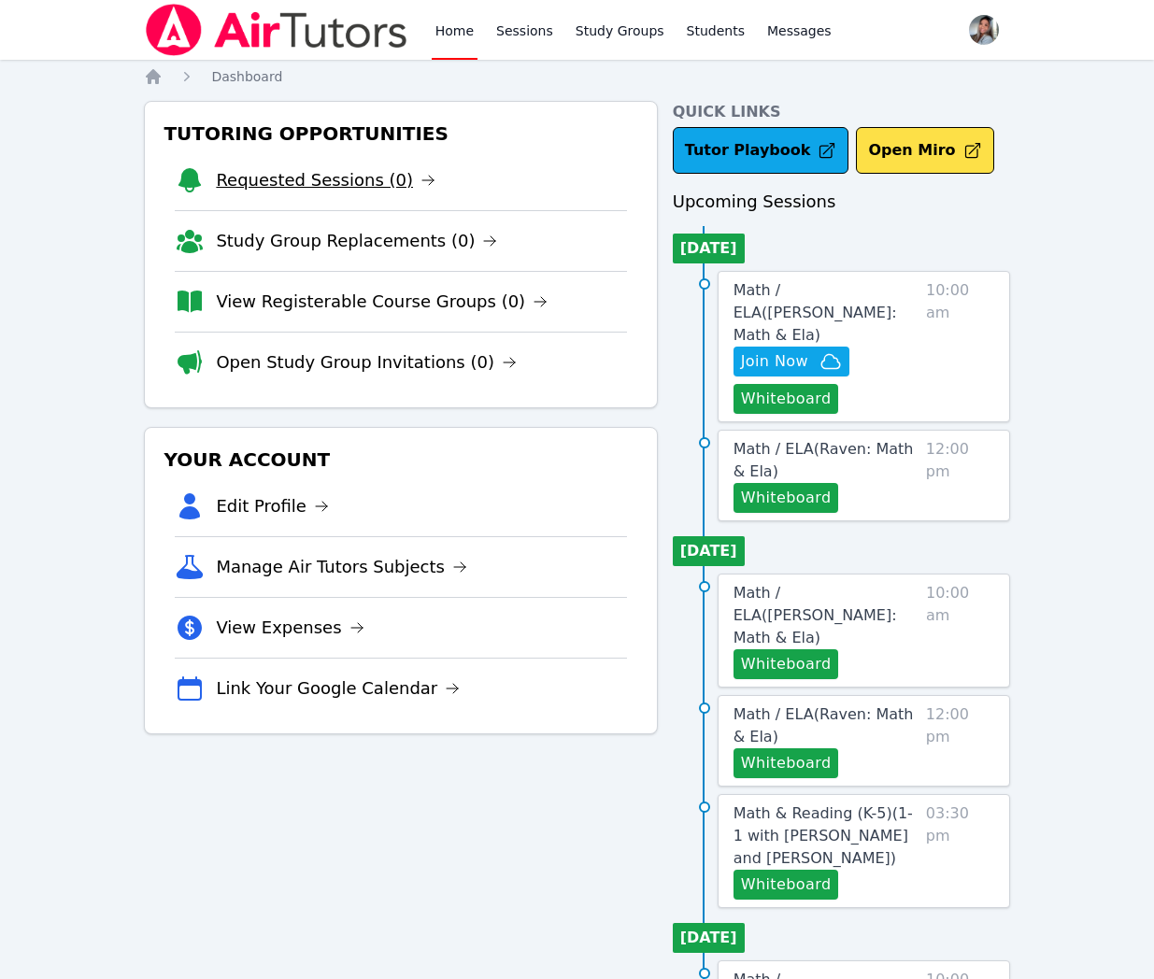
click at [320, 179] on link "Requested Sessions (0)" at bounding box center [326, 180] width 220 height 26
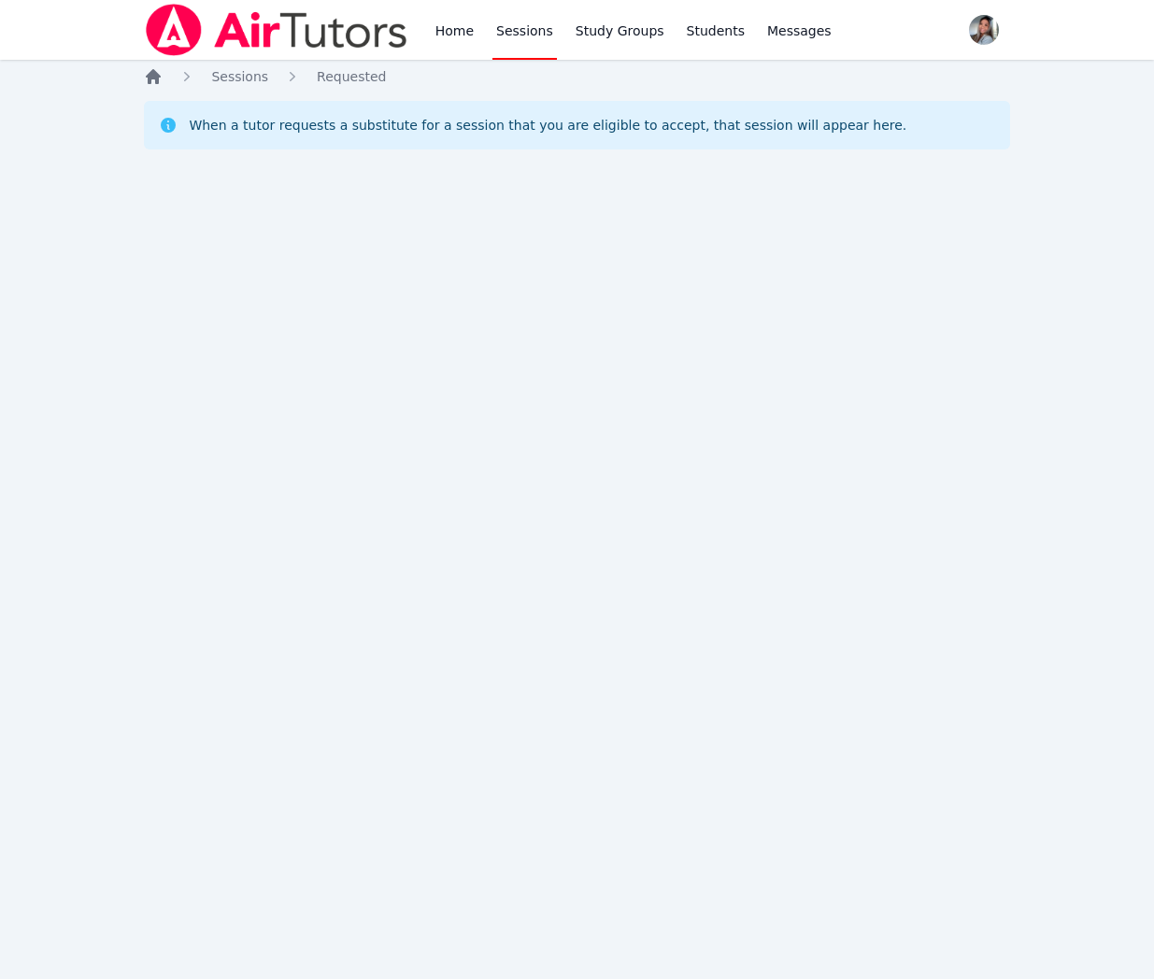
click at [150, 84] on icon "Breadcrumb" at bounding box center [153, 76] width 19 height 19
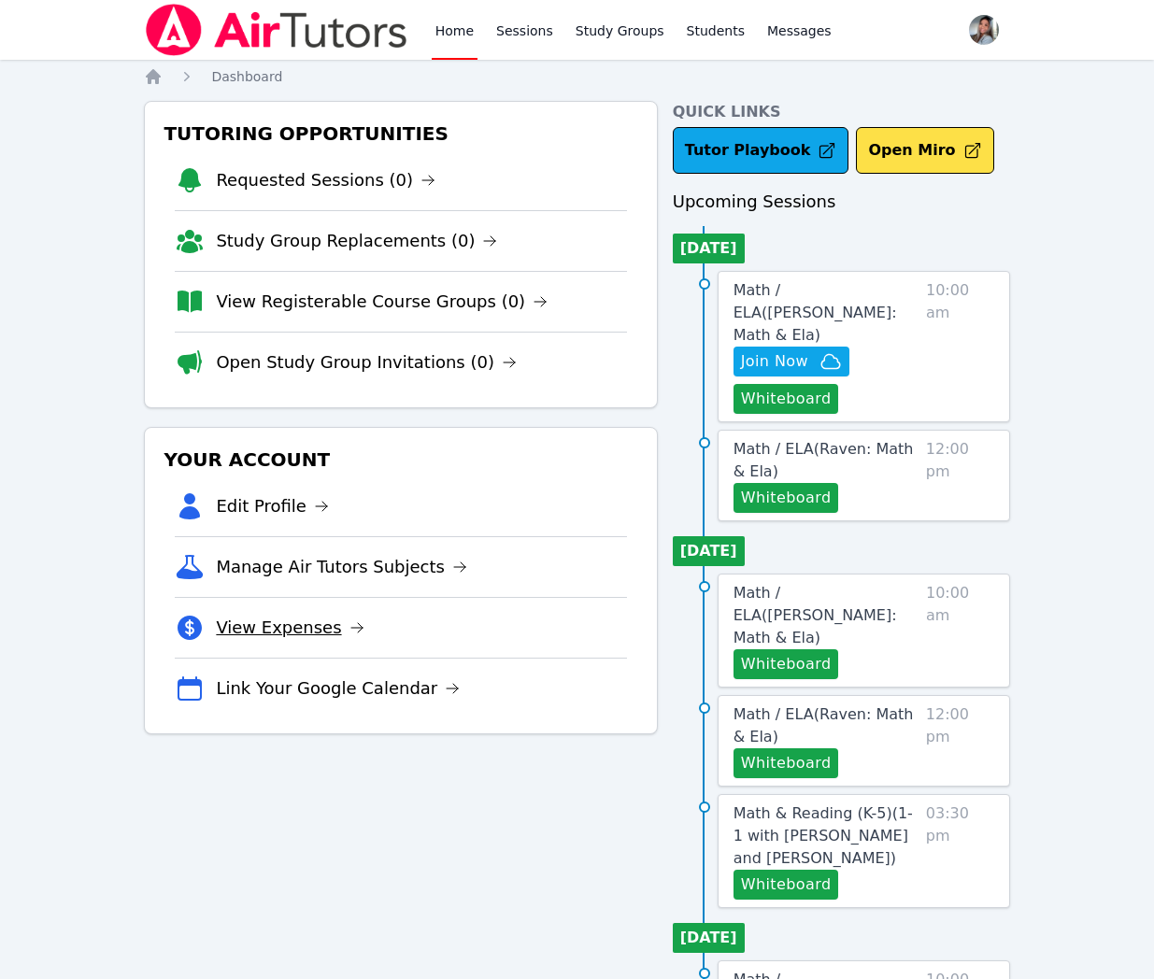
click at [321, 635] on link "View Expenses" at bounding box center [290, 628] width 148 height 26
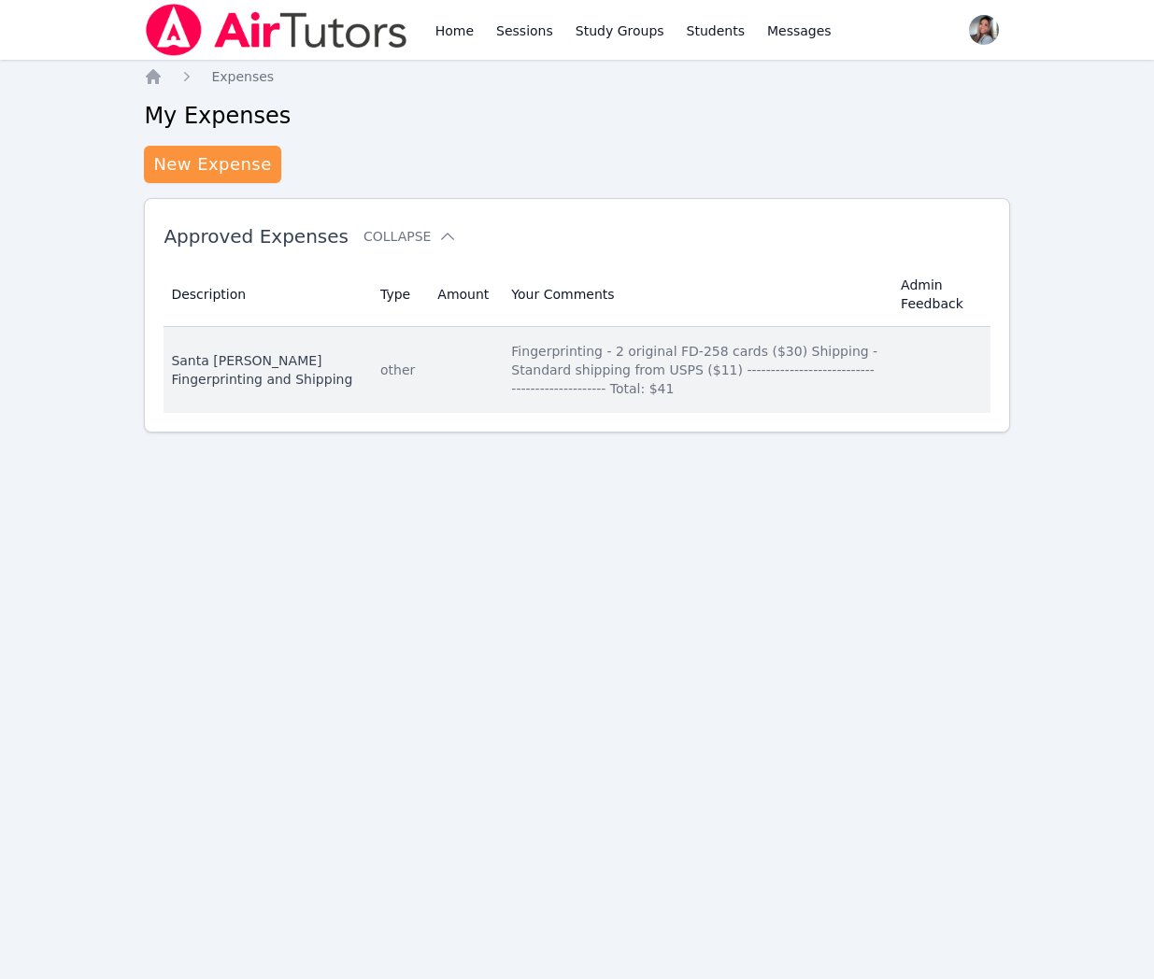
click at [685, 384] on div "Fingerprinting - 2 original FD-258 cards ($30) Shipping - Standard shipping fro…" at bounding box center [694, 370] width 367 height 56
click at [306, 411] on td "Description Santa [PERSON_NAME] Fingerprinting and Shipping" at bounding box center [267, 370] width 206 height 86
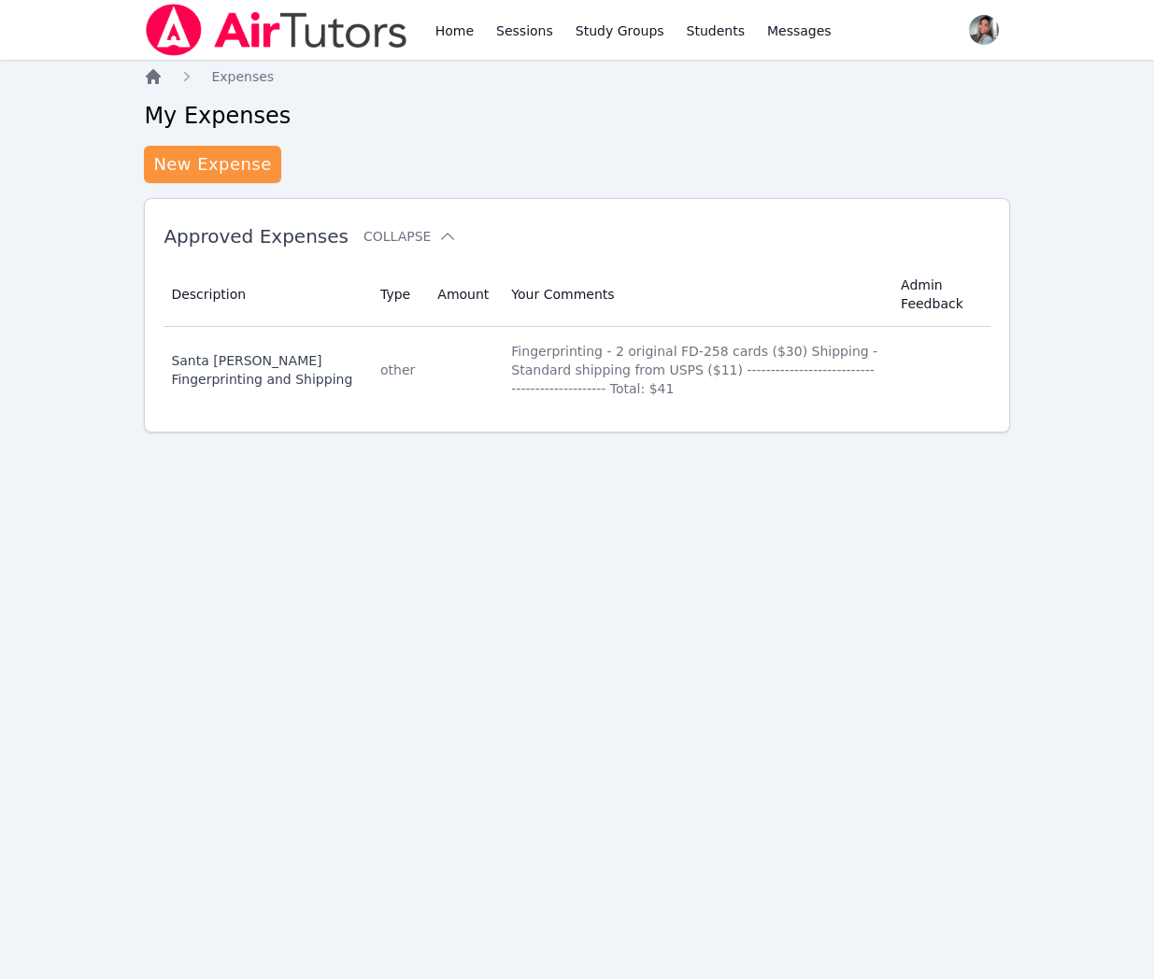
click at [149, 84] on icon "Breadcrumb" at bounding box center [153, 76] width 19 height 19
